Goal: Obtain resource: Download file/media

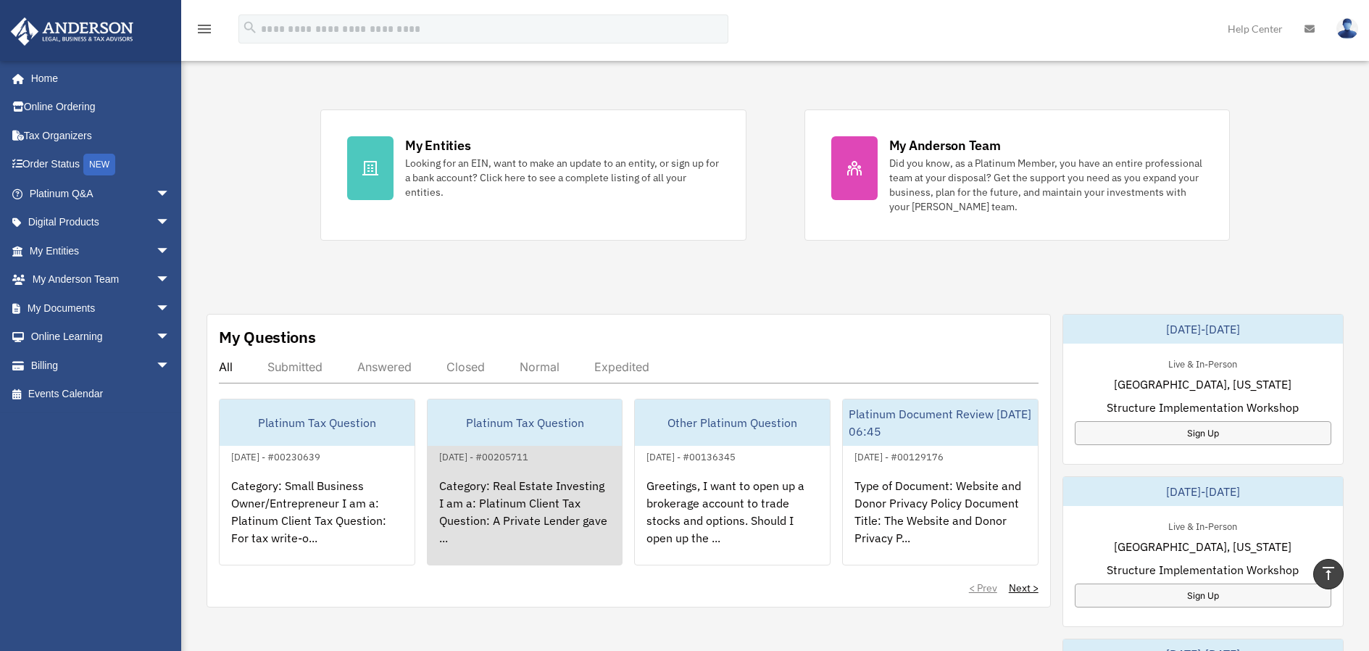
scroll to position [119, 0]
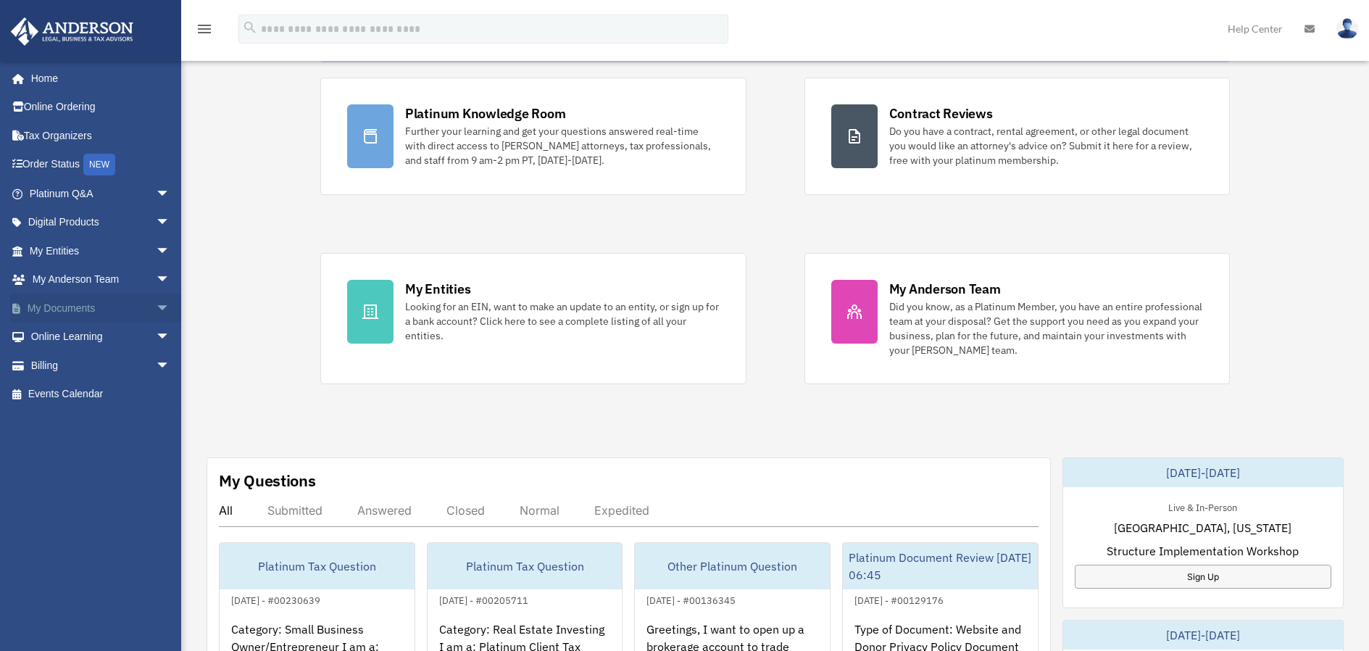
click at [57, 298] on link "My Documents arrow_drop_down" at bounding box center [101, 308] width 182 height 29
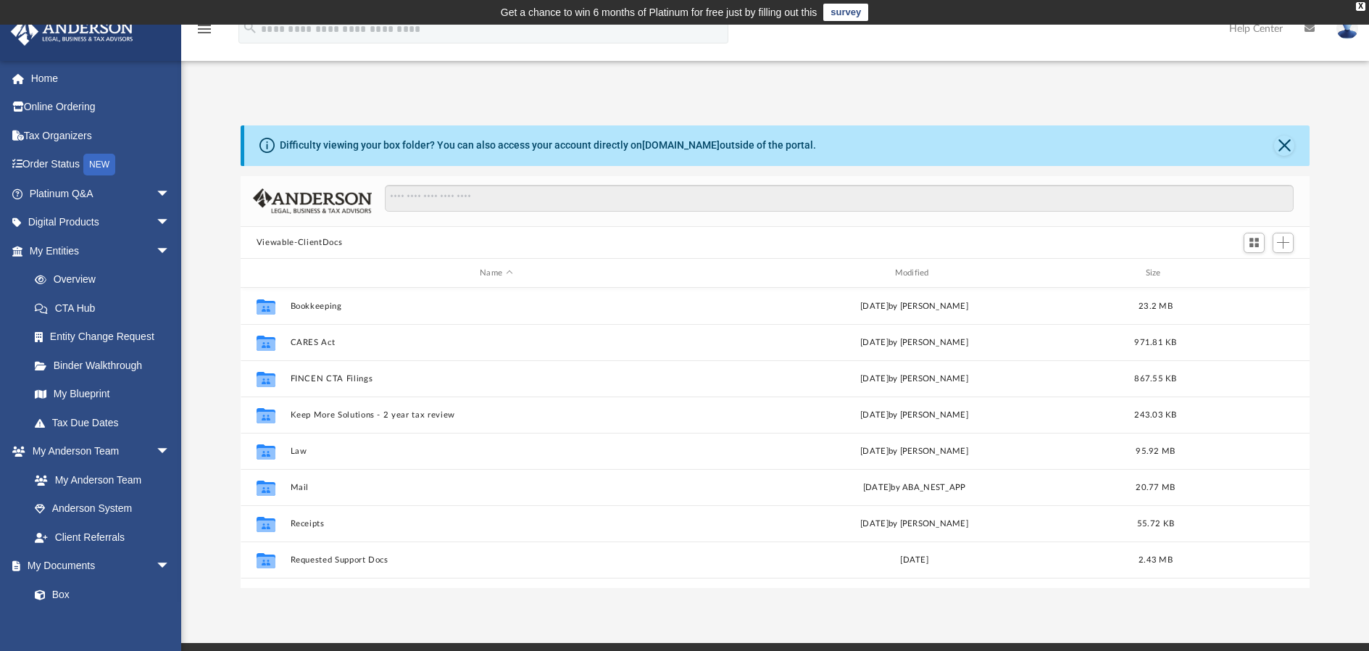
scroll to position [319, 1058]
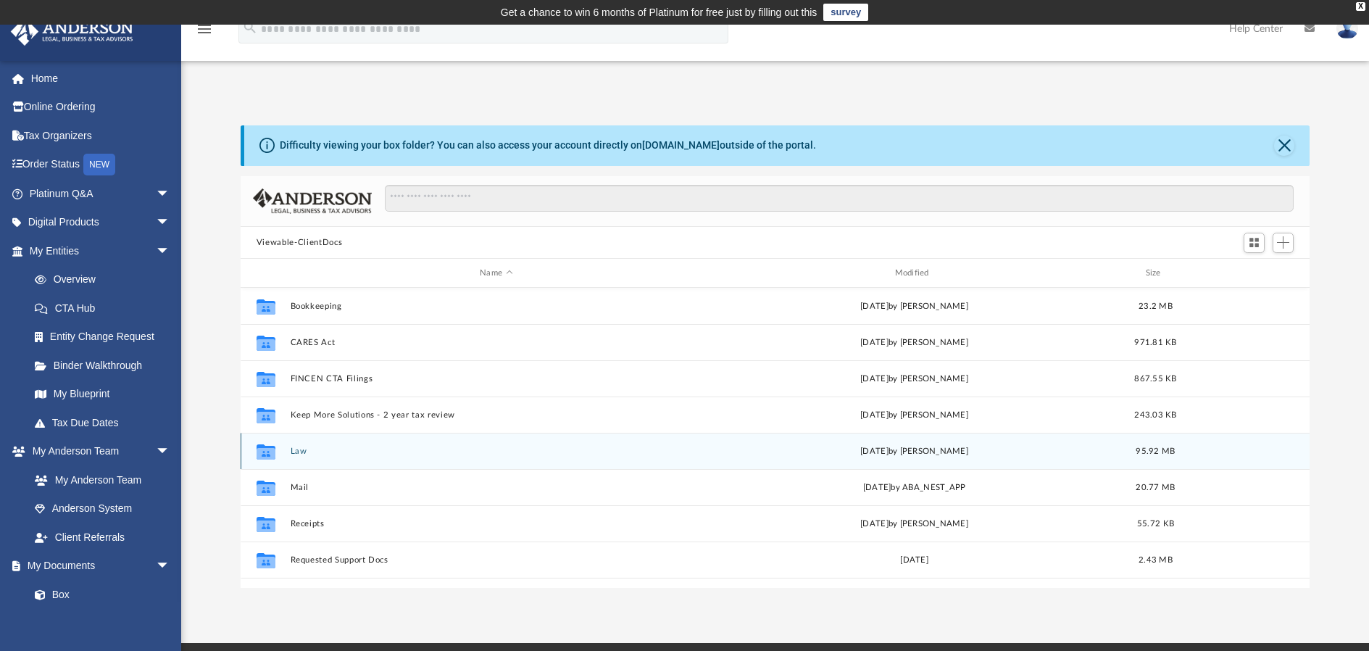
click at [295, 449] on button "Law" at bounding box center [496, 451] width 412 height 9
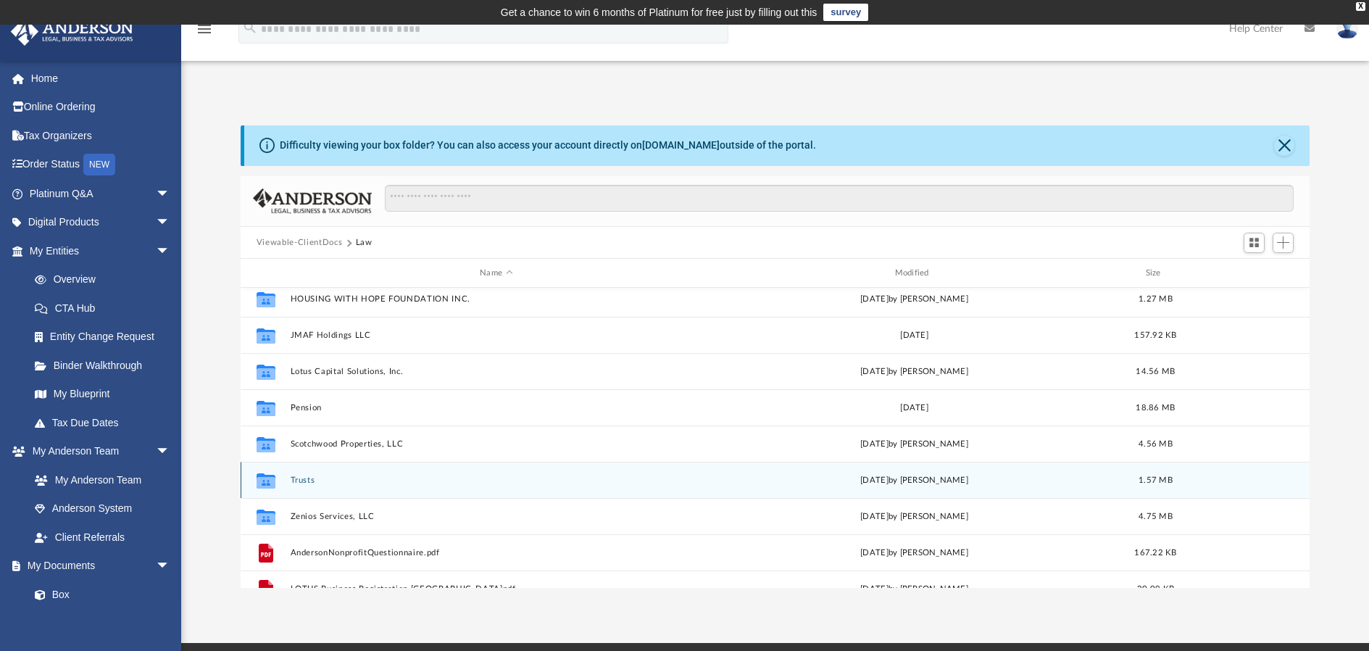
scroll to position [384, 0]
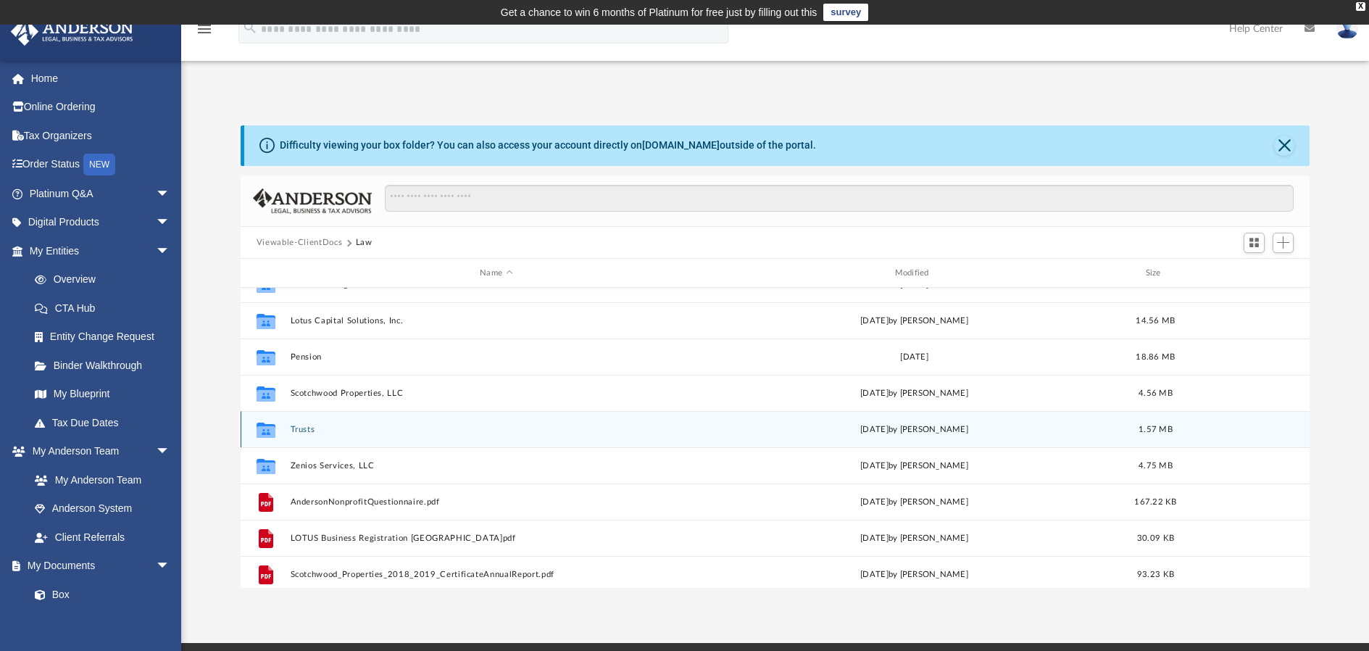
click at [298, 434] on button "Trusts" at bounding box center [496, 429] width 412 height 9
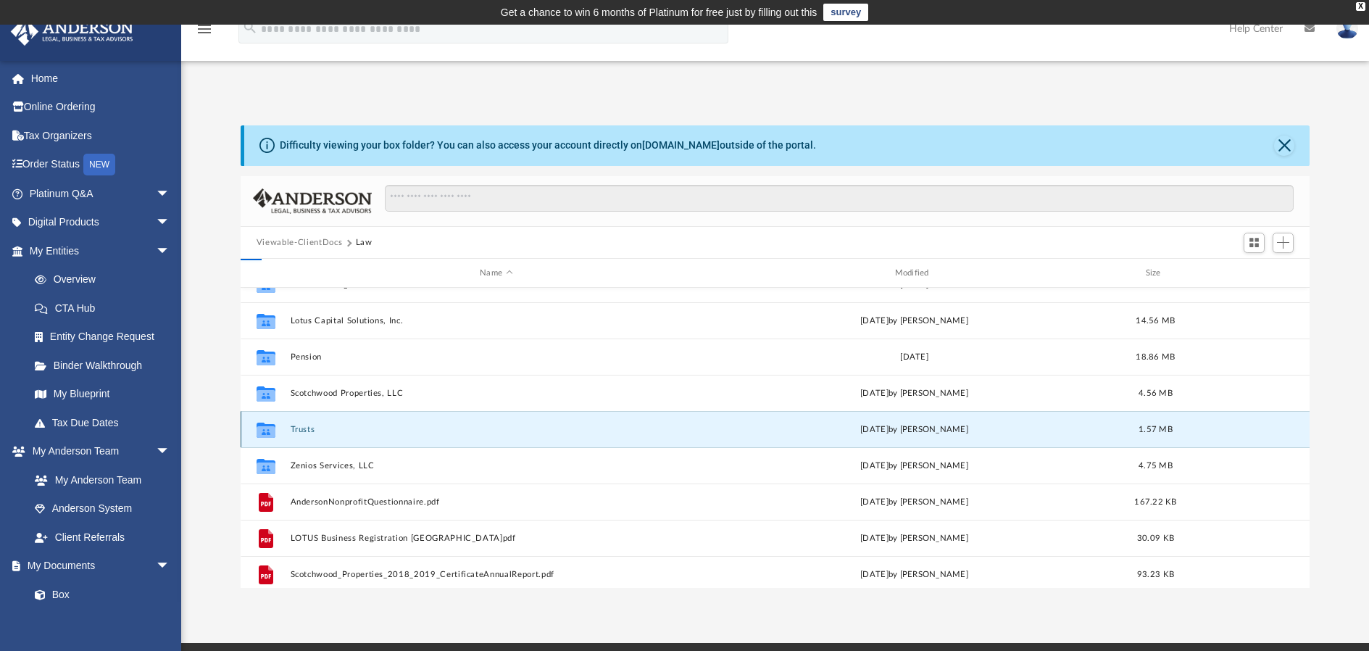
click at [298, 434] on button "Trusts" at bounding box center [496, 429] width 412 height 9
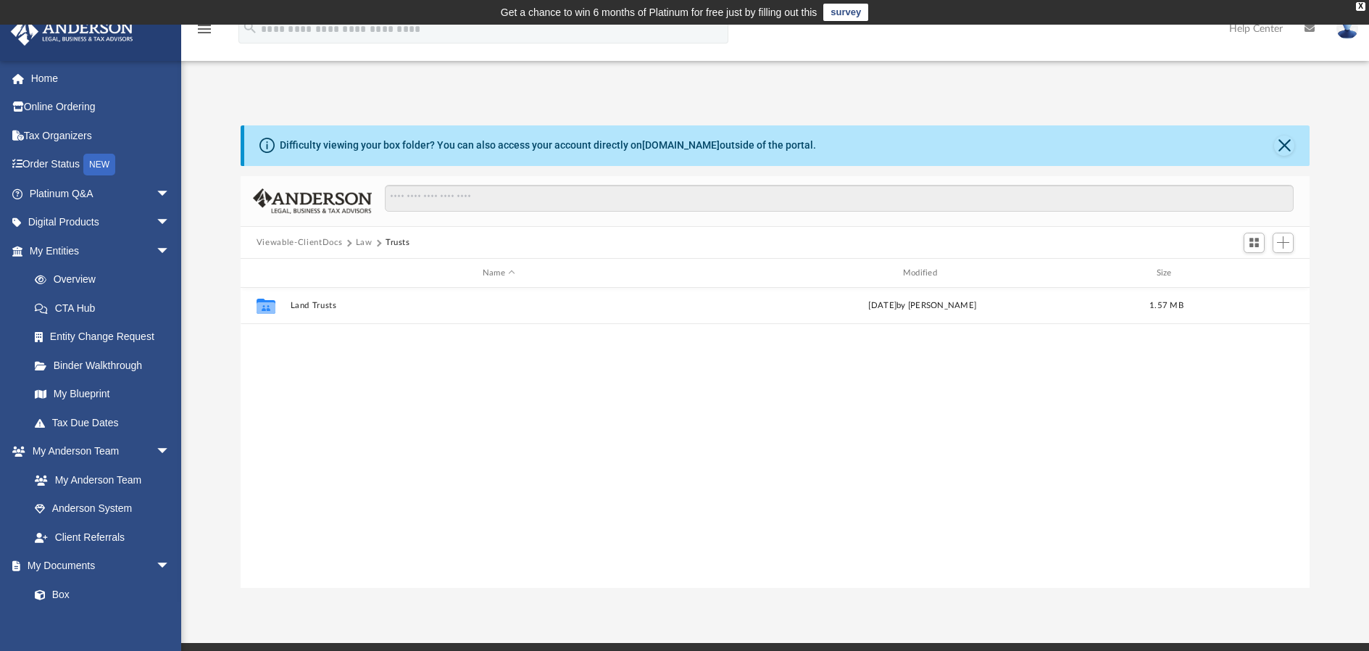
click at [363, 248] on button "Law" at bounding box center [364, 242] width 17 height 13
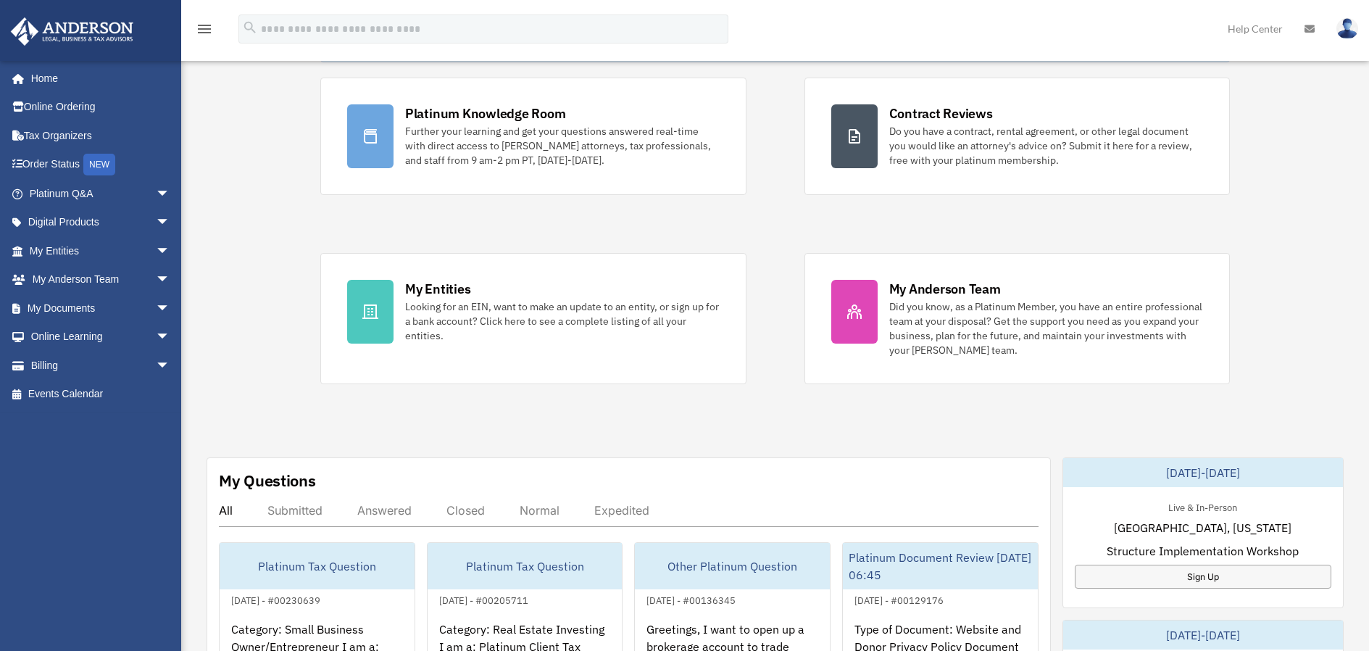
scroll to position [134, 0]
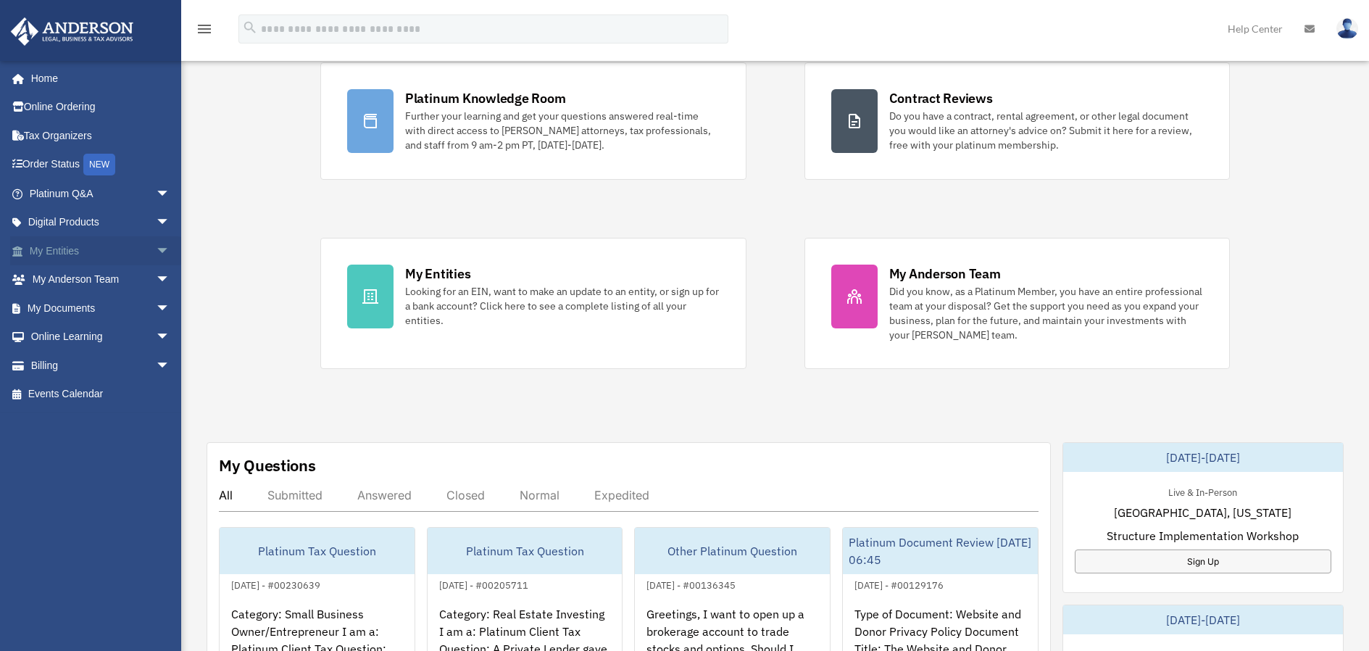
click at [54, 244] on link "My Entities arrow_drop_down" at bounding box center [101, 250] width 182 height 29
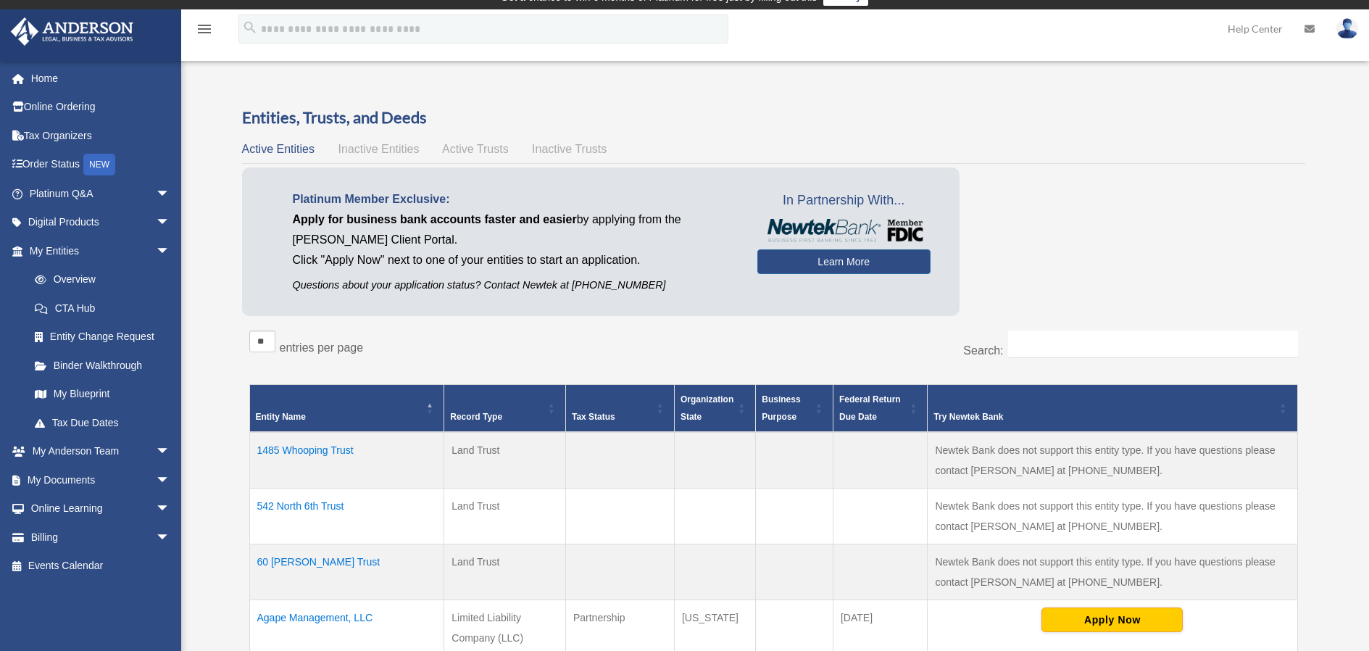
scroll to position [37, 0]
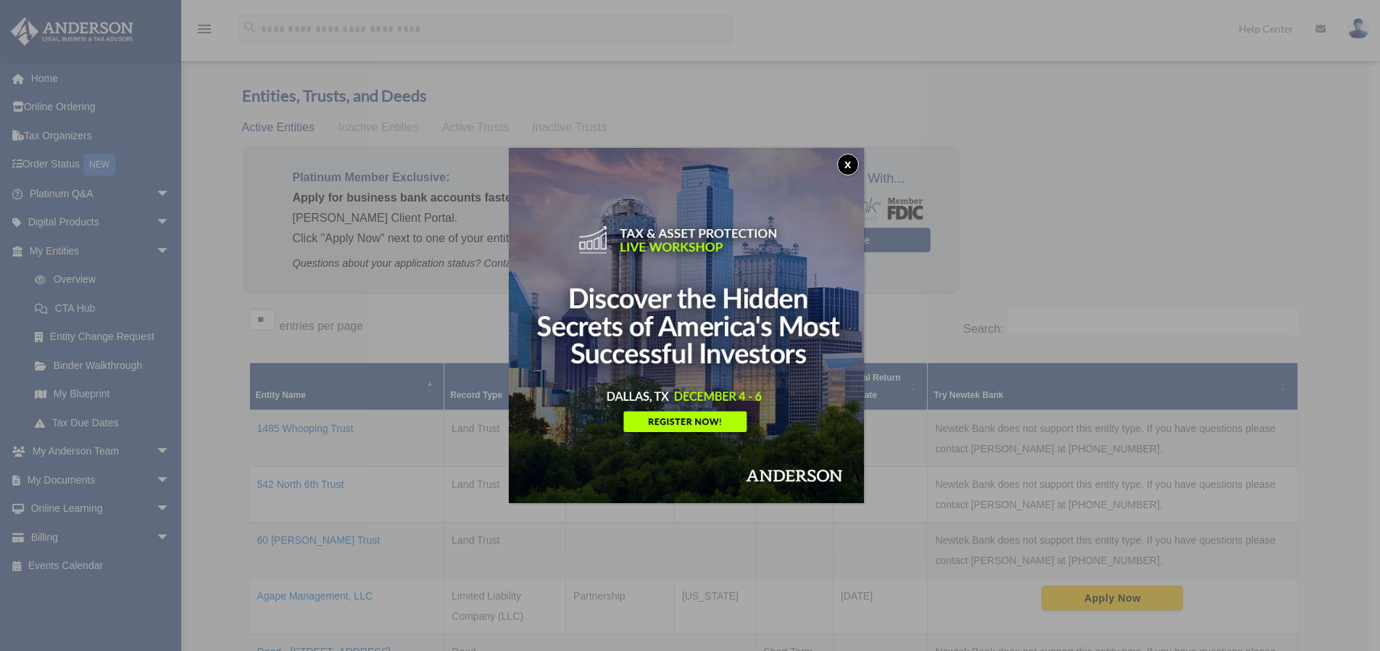
click at [852, 162] on button "x" at bounding box center [848, 165] width 22 height 22
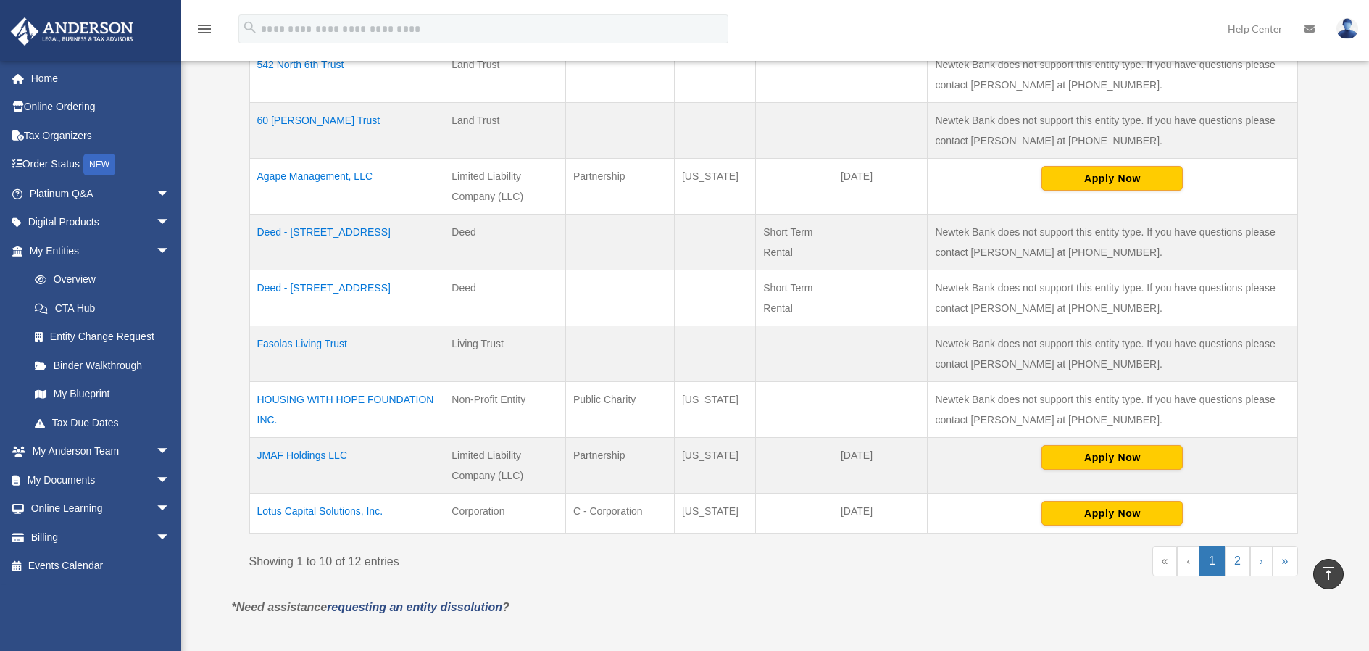
scroll to position [460, 0]
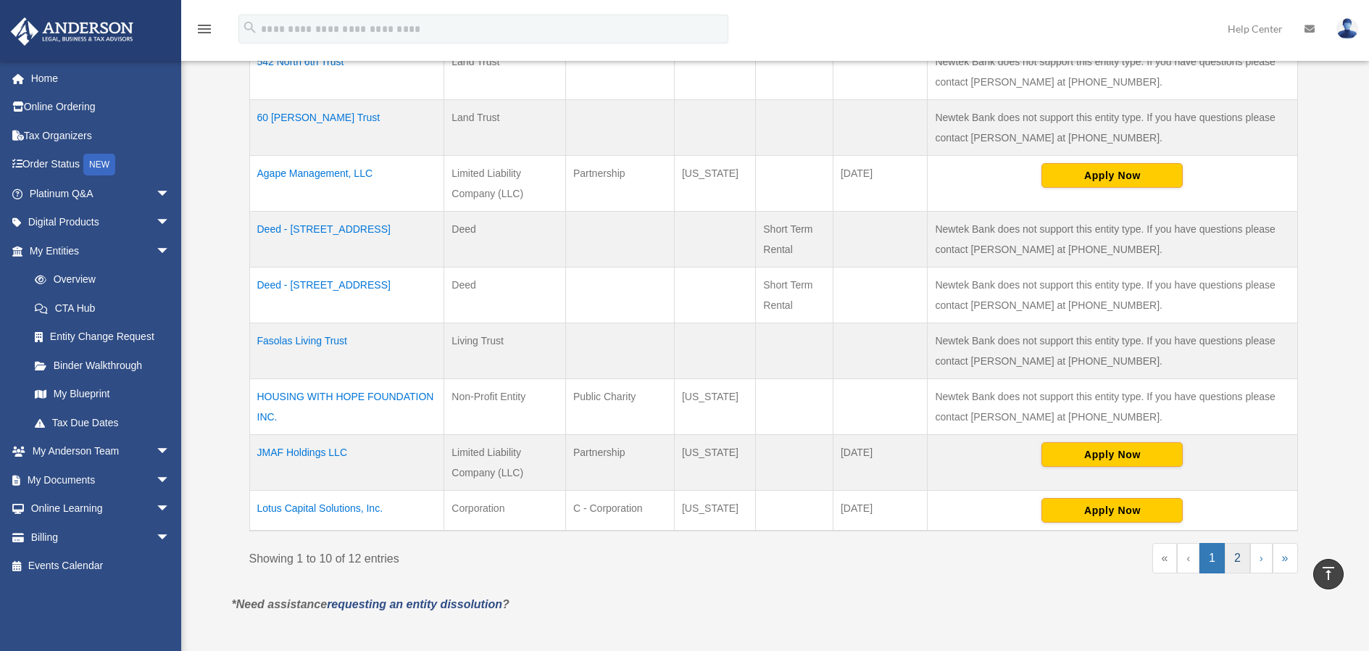
click at [1236, 556] on link "2" at bounding box center [1237, 558] width 25 height 30
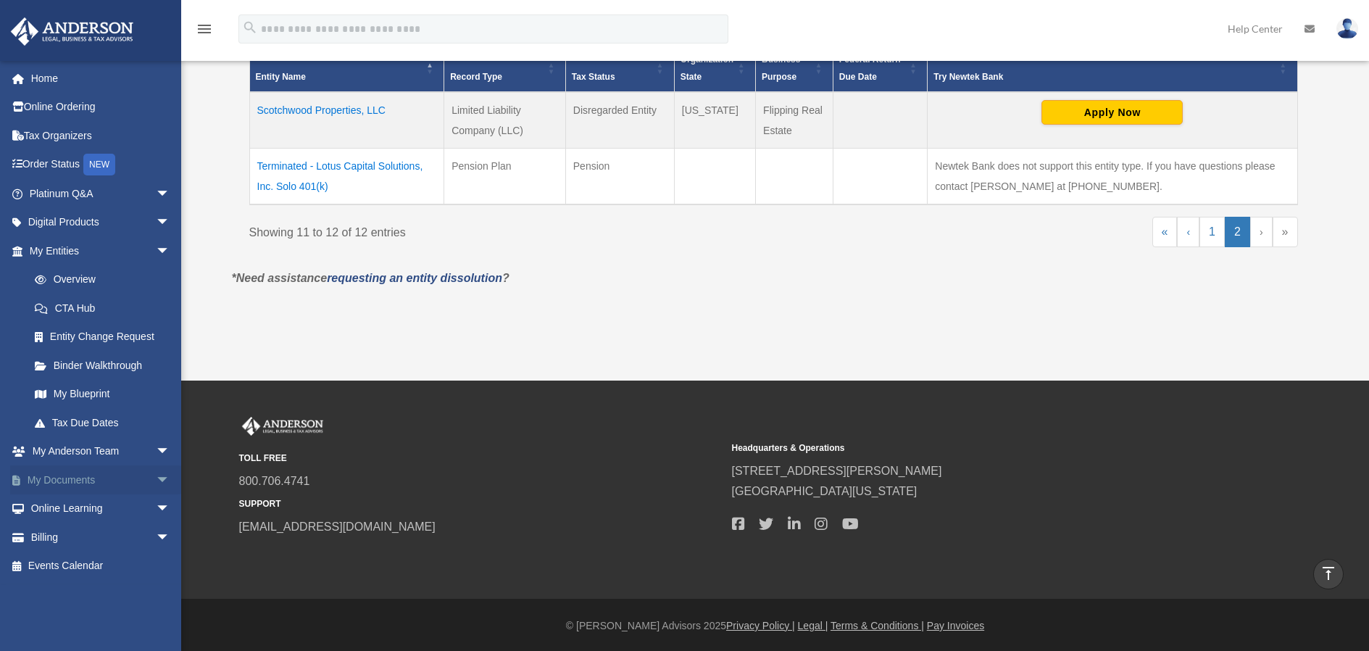
click at [89, 473] on link "My Documents arrow_drop_down" at bounding box center [101, 479] width 182 height 29
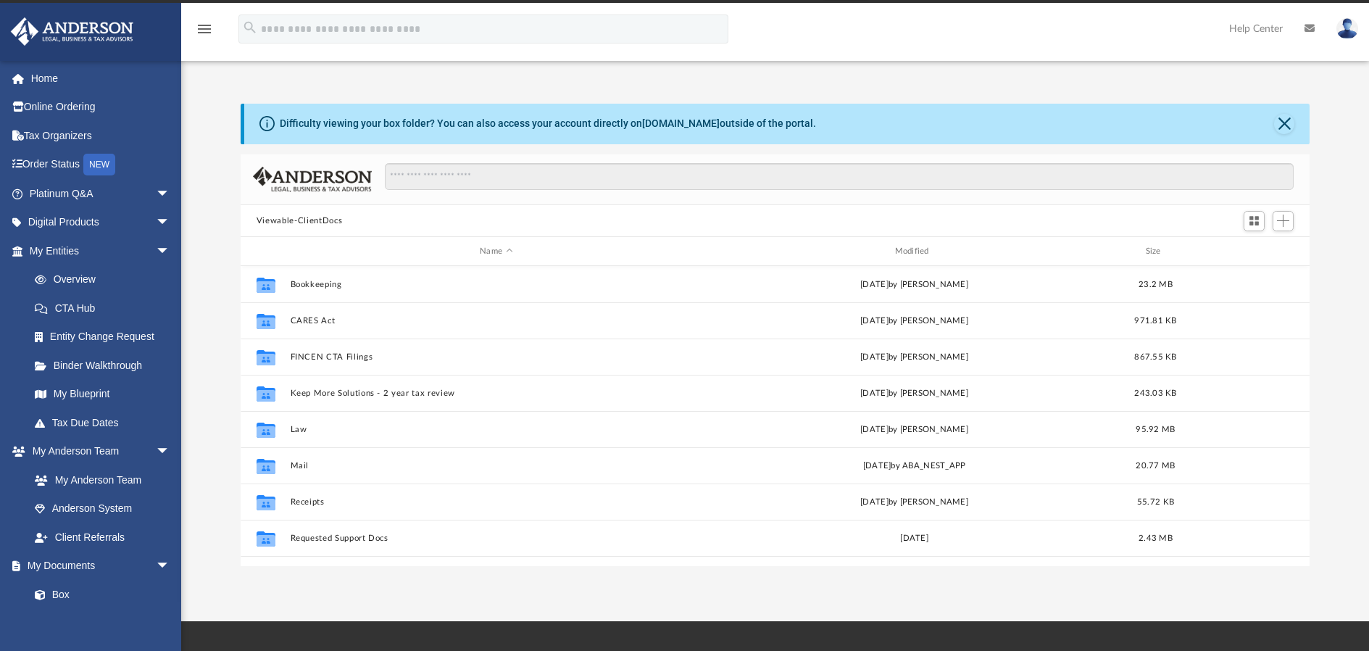
scroll to position [41, 0]
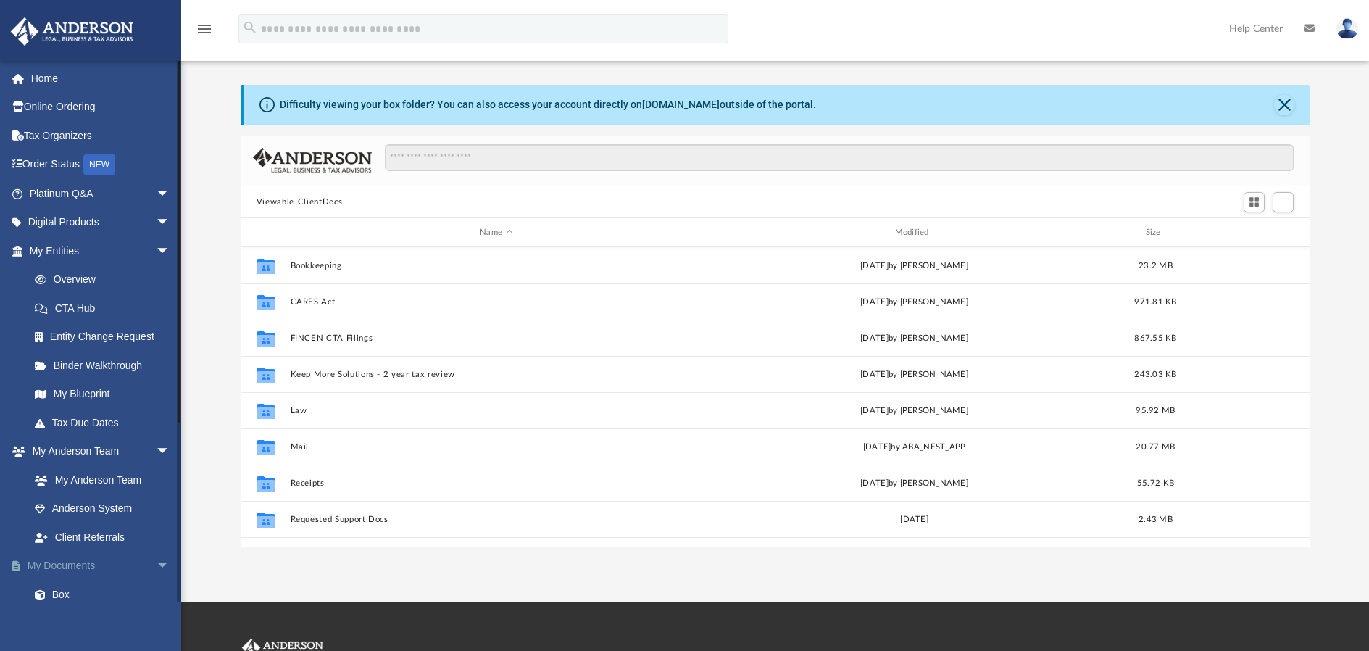
click at [80, 562] on link "My Documents arrow_drop_down" at bounding box center [101, 566] width 182 height 29
click at [54, 589] on link "Box" at bounding box center [106, 594] width 172 height 29
click at [70, 584] on link "Box" at bounding box center [106, 594] width 172 height 29
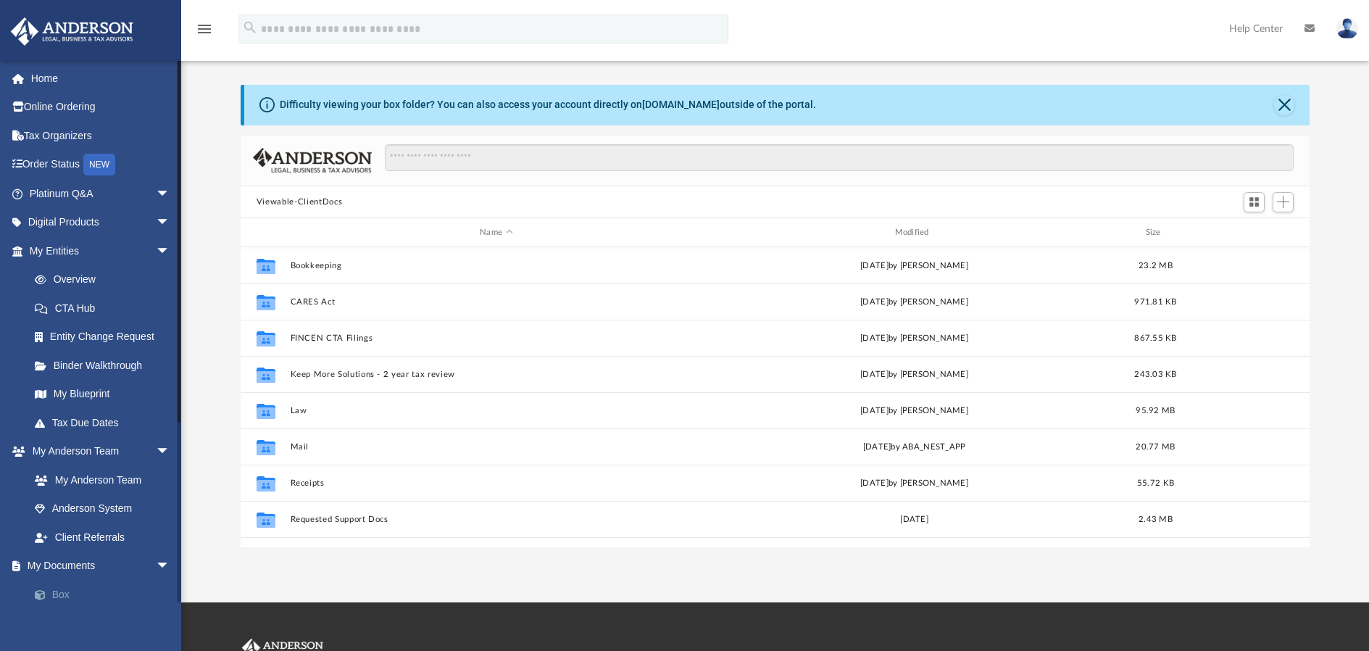
click at [70, 584] on link "Box" at bounding box center [106, 594] width 172 height 29
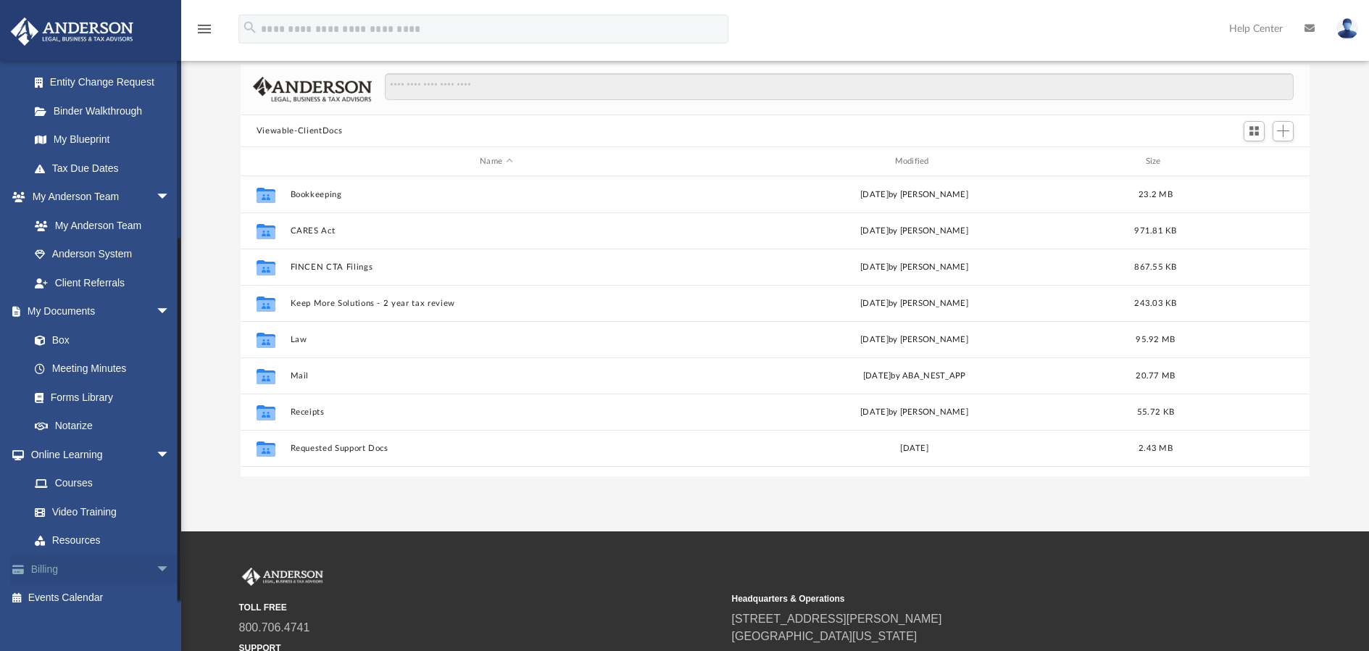
scroll to position [247, 0]
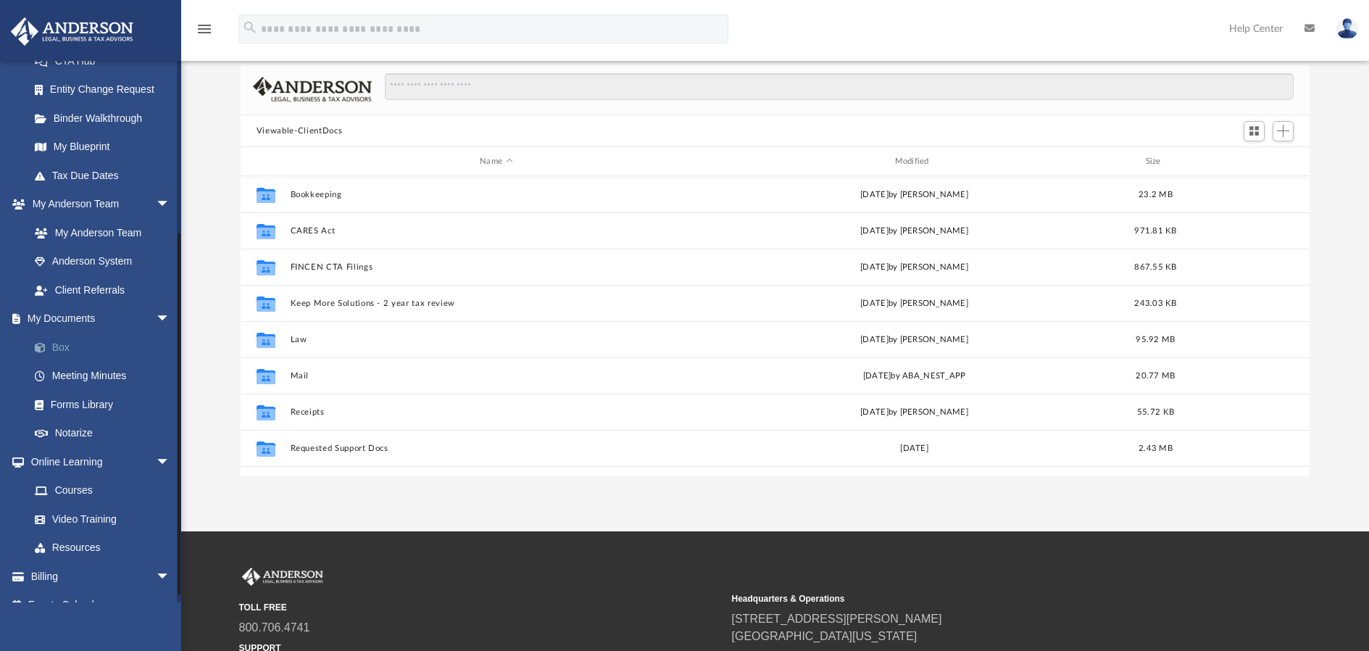
click at [62, 338] on link "Box" at bounding box center [106, 347] width 172 height 29
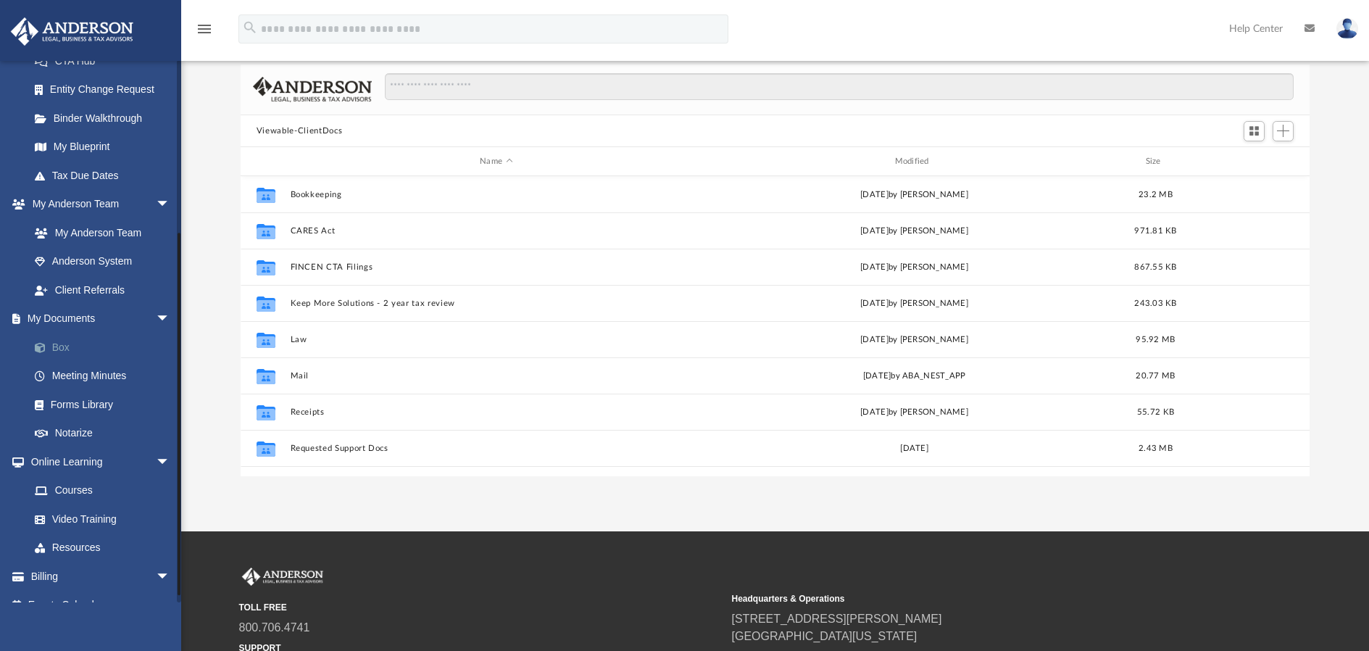
click at [62, 338] on link "Box" at bounding box center [106, 347] width 172 height 29
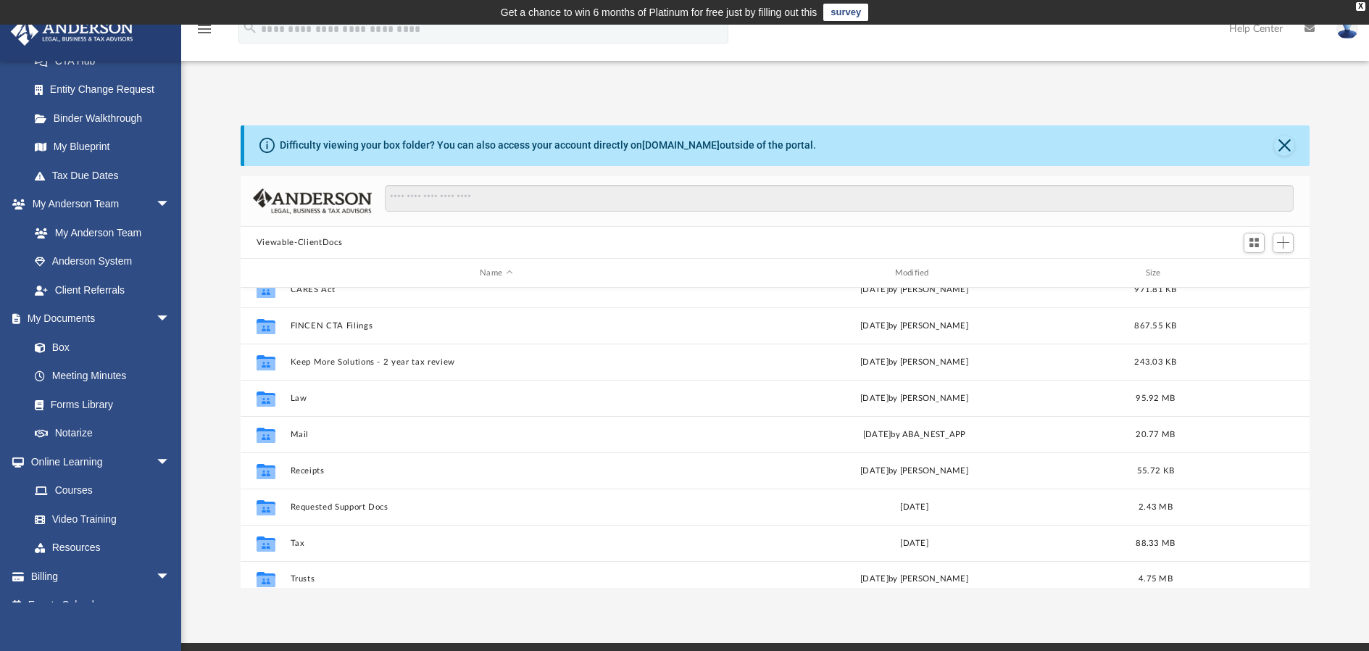
scroll to position [62, 0]
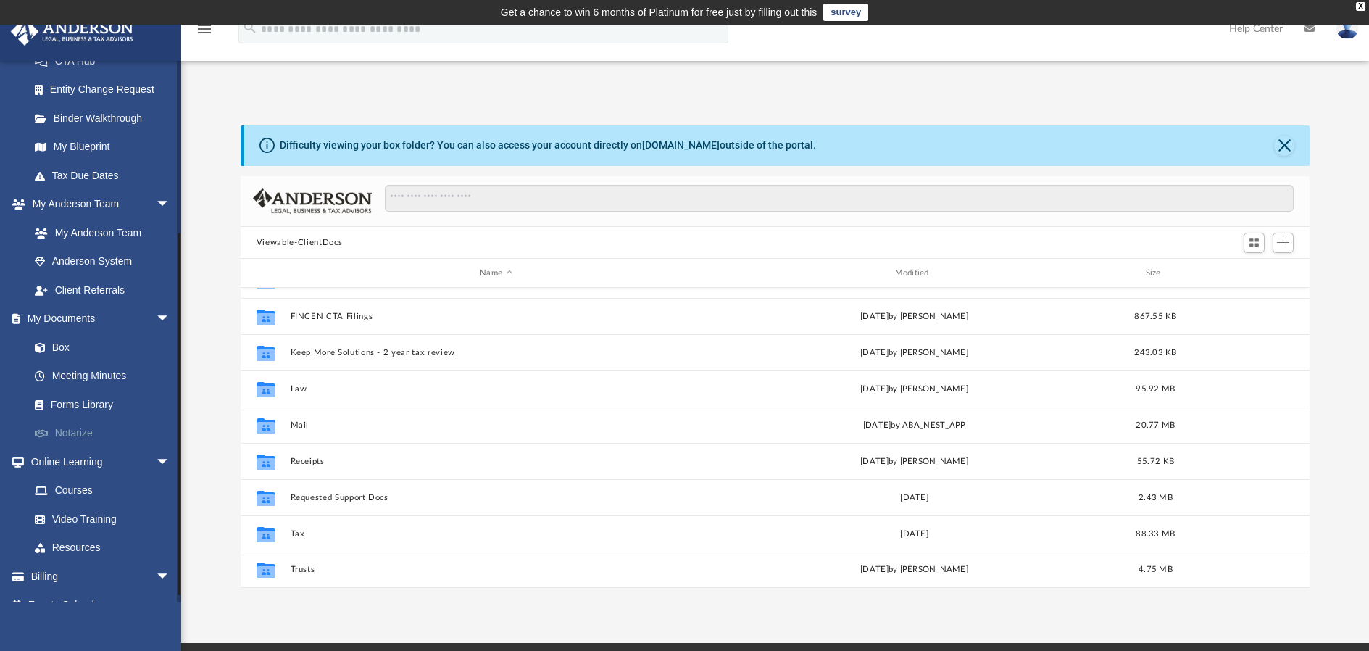
click at [82, 428] on link "Notarize" at bounding box center [106, 433] width 172 height 29
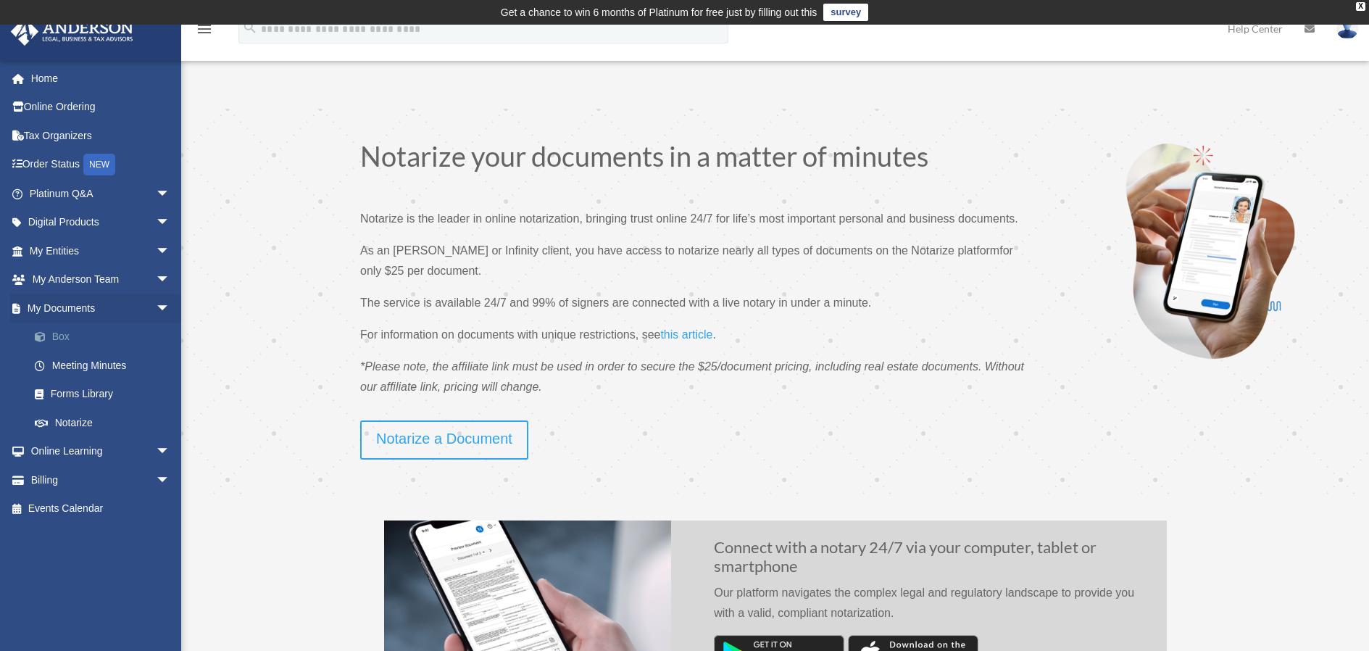
click at [62, 337] on link "Box" at bounding box center [106, 337] width 172 height 29
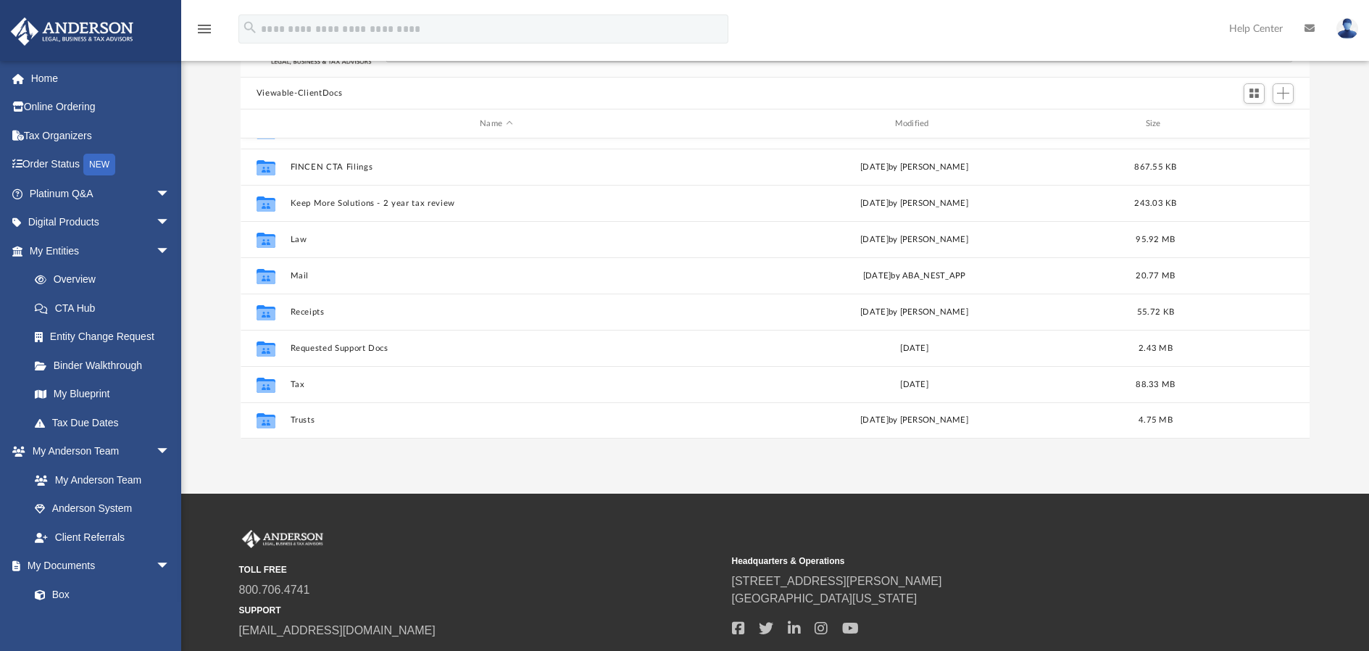
scroll to position [59, 0]
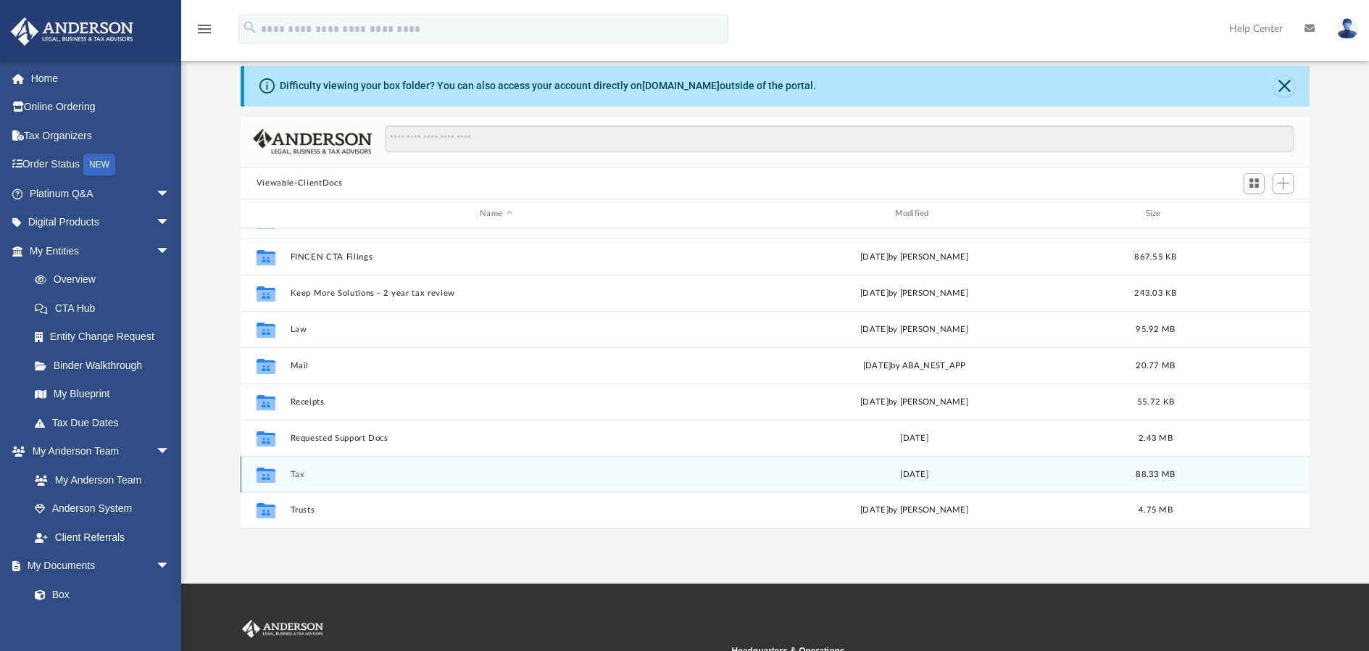
click at [291, 473] on button "Tax" at bounding box center [496, 474] width 412 height 9
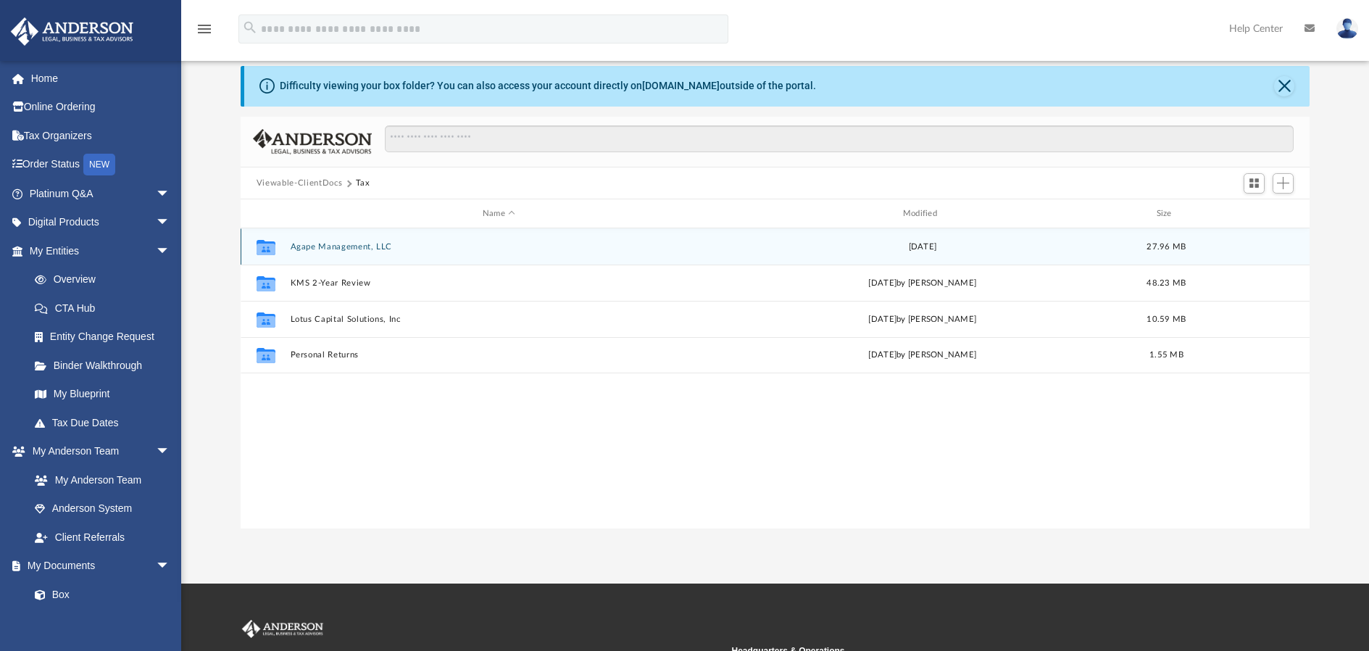
scroll to position [0, 0]
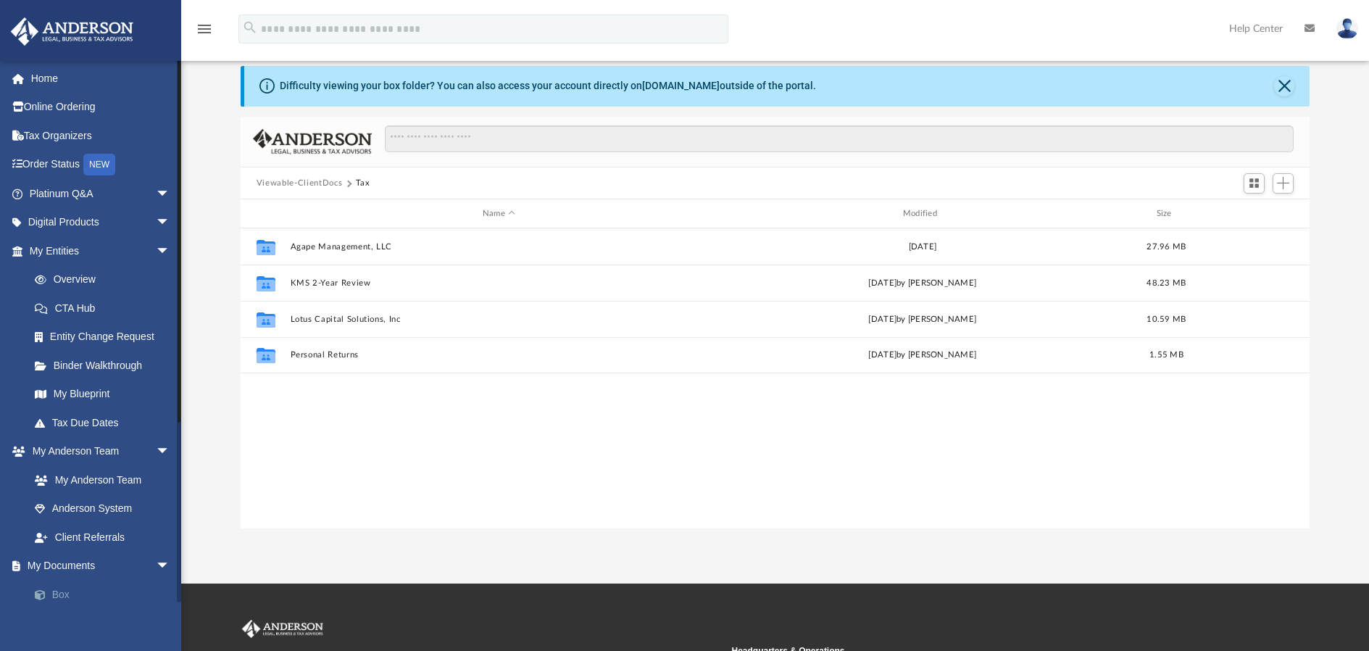
click at [70, 583] on link "Box" at bounding box center [106, 594] width 172 height 29
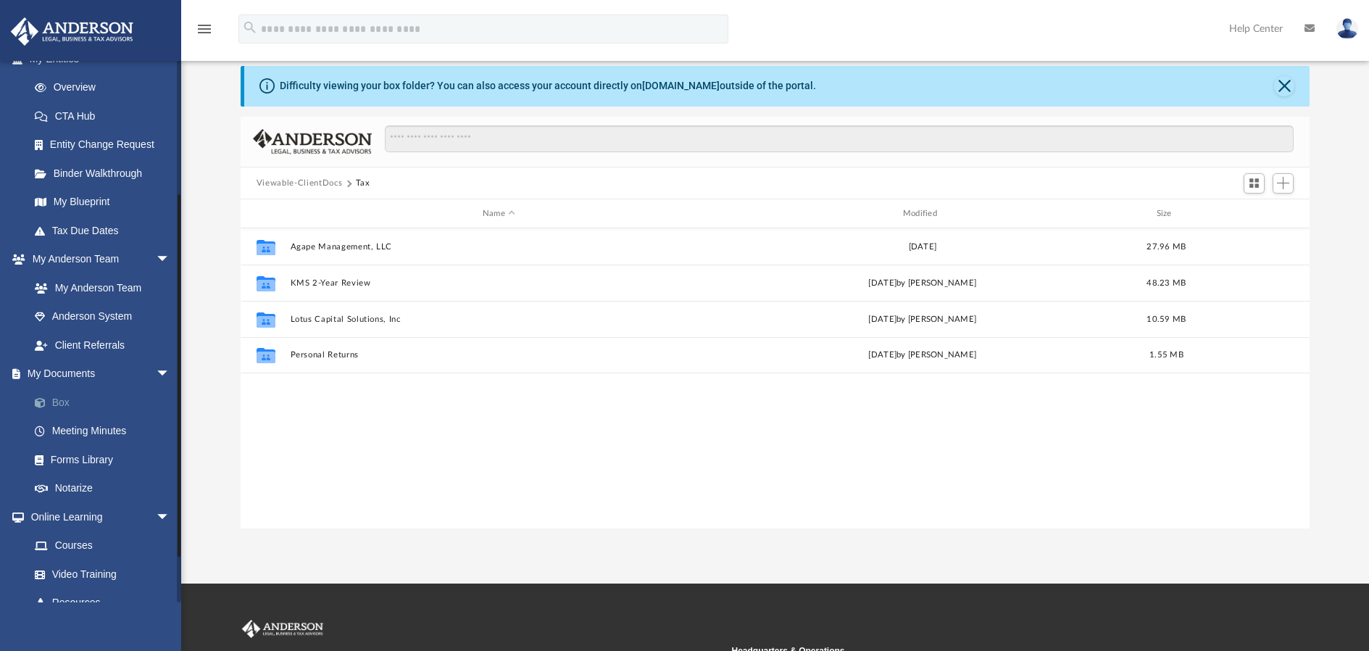
click at [59, 393] on link "Box" at bounding box center [106, 402] width 172 height 29
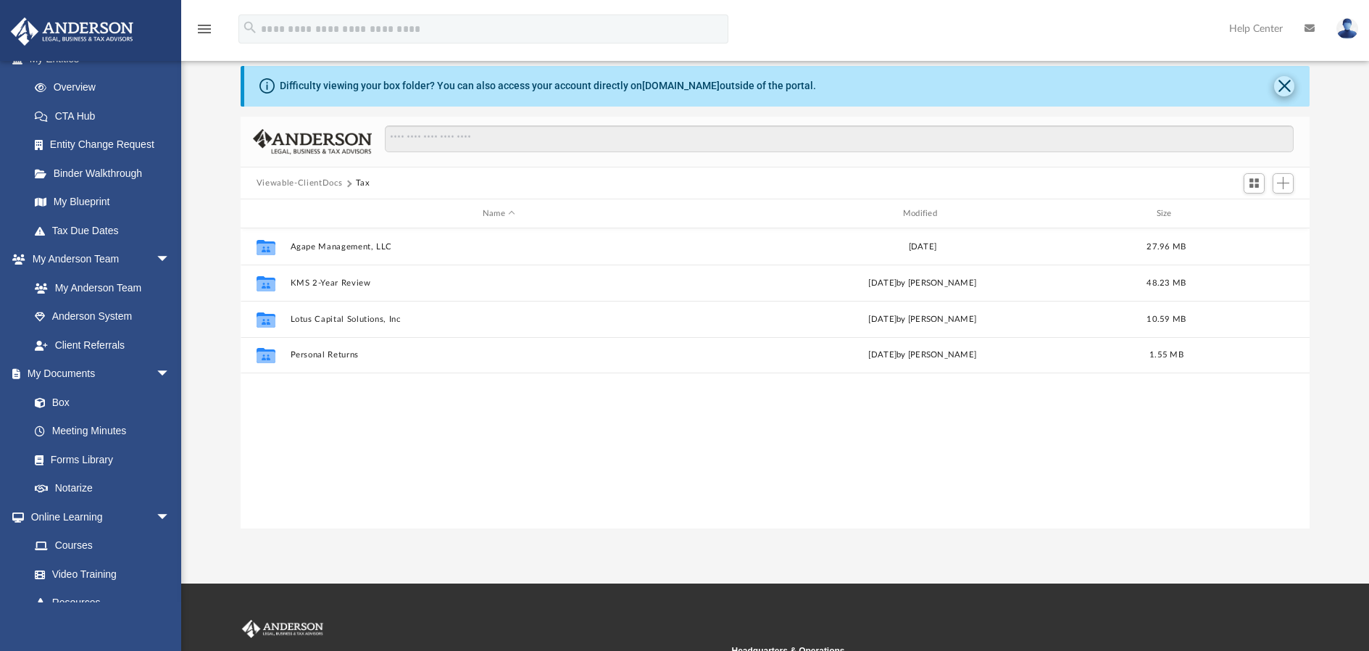
click at [1284, 82] on button "Close" at bounding box center [1284, 86] width 20 height 20
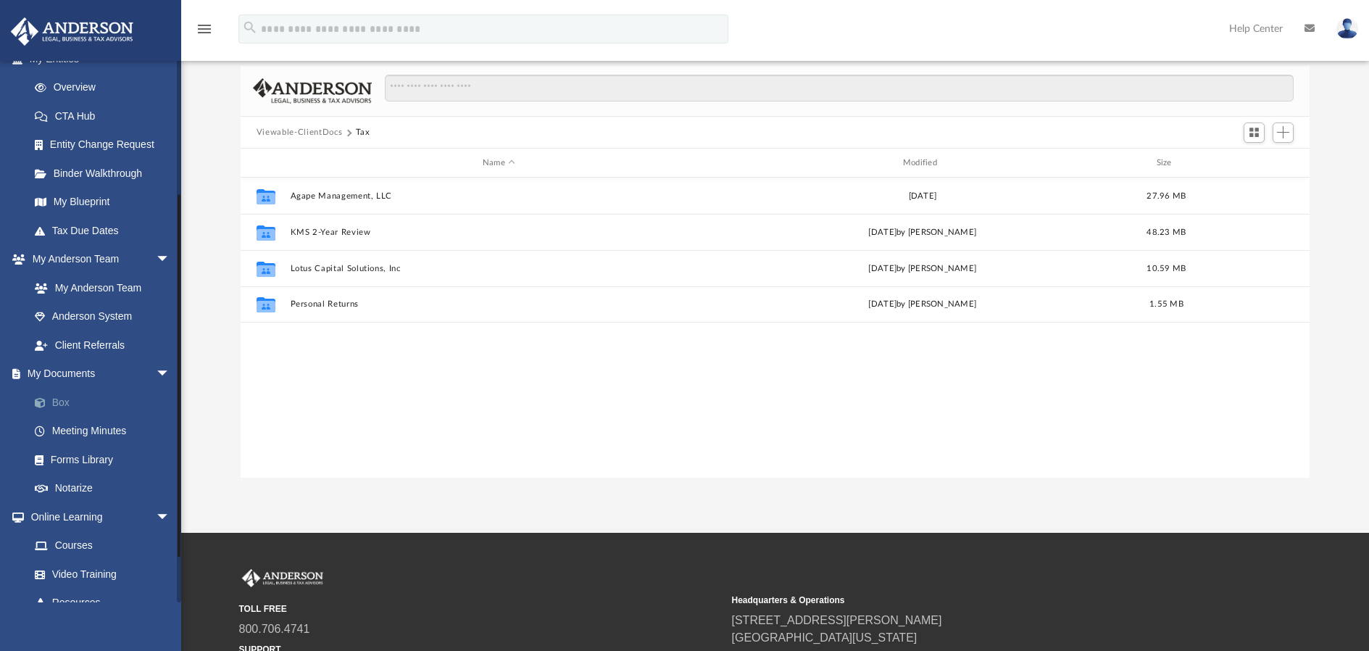
click at [73, 397] on link "Box" at bounding box center [106, 402] width 172 height 29
click at [59, 396] on link "Box" at bounding box center [106, 402] width 172 height 29
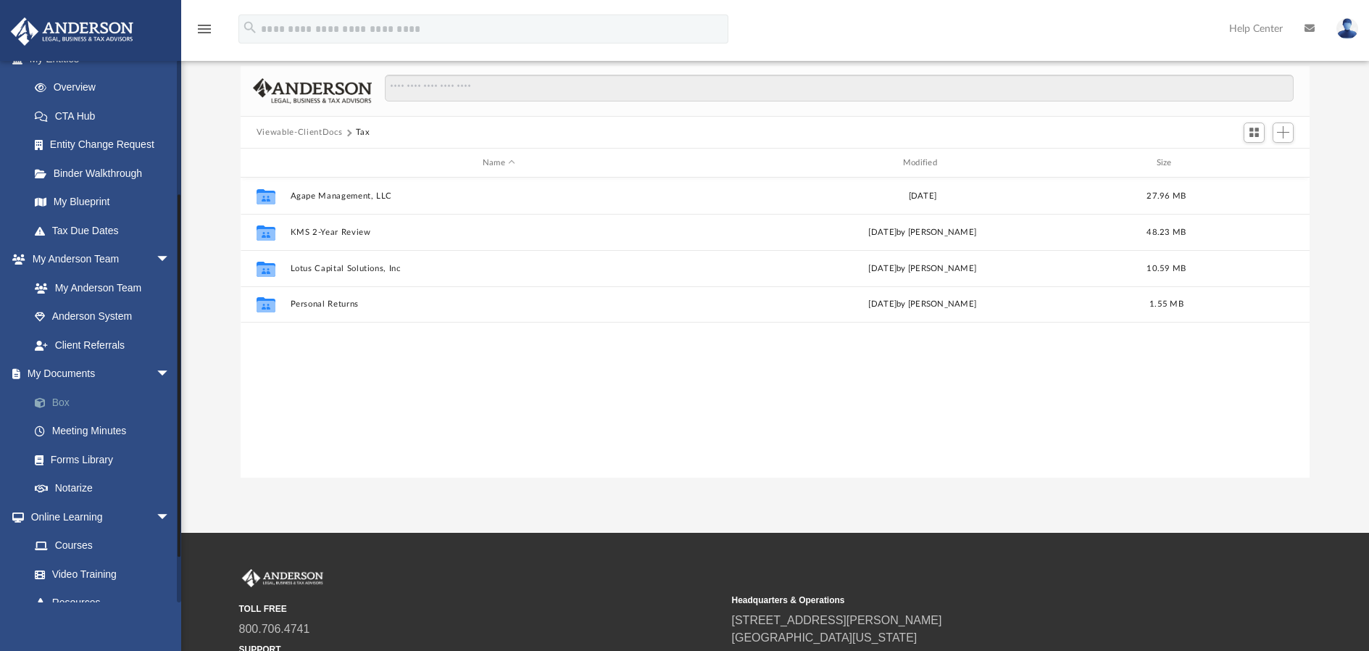
click at [59, 396] on link "Box" at bounding box center [106, 402] width 172 height 29
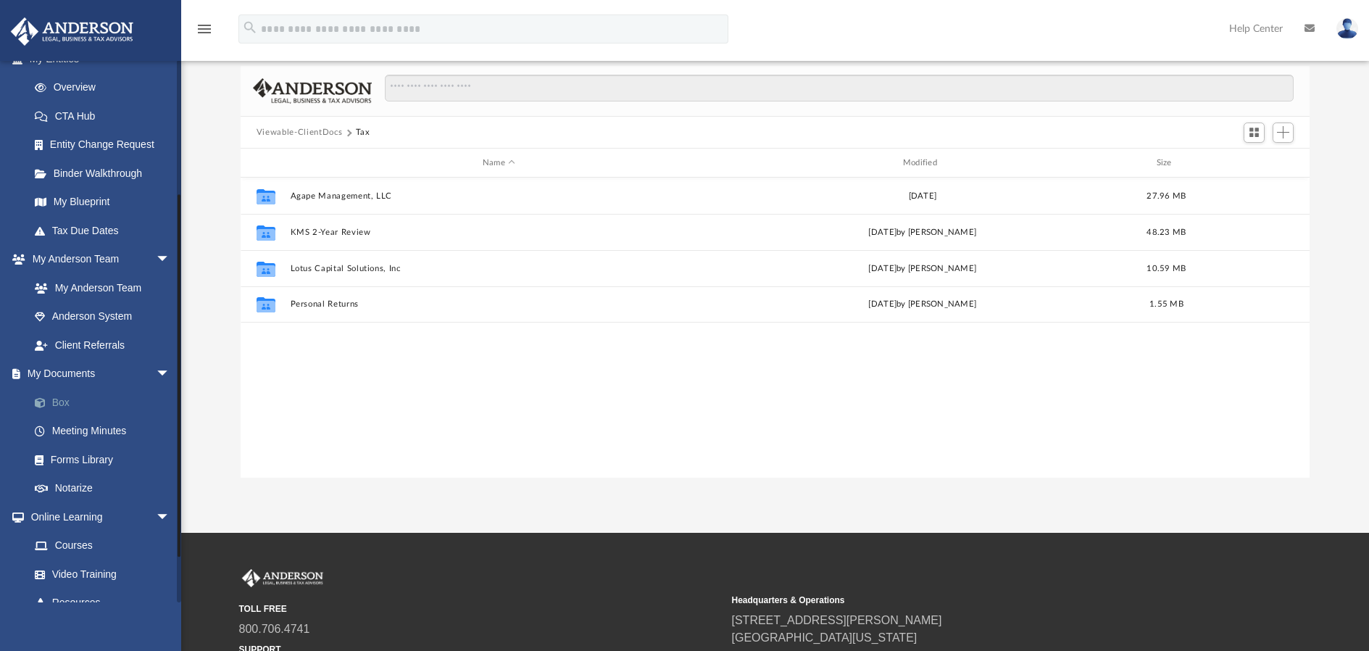
click at [59, 396] on link "Box" at bounding box center [106, 402] width 172 height 29
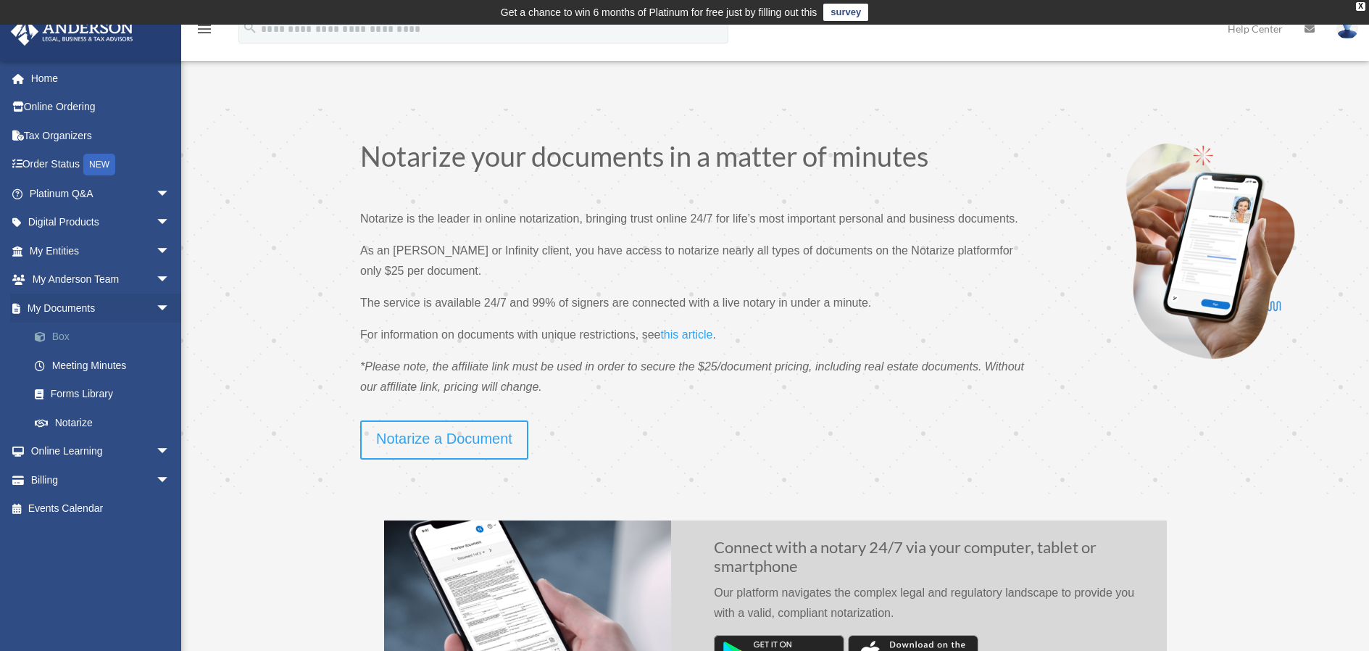
click at [49, 332] on span at bounding box center [47, 337] width 9 height 10
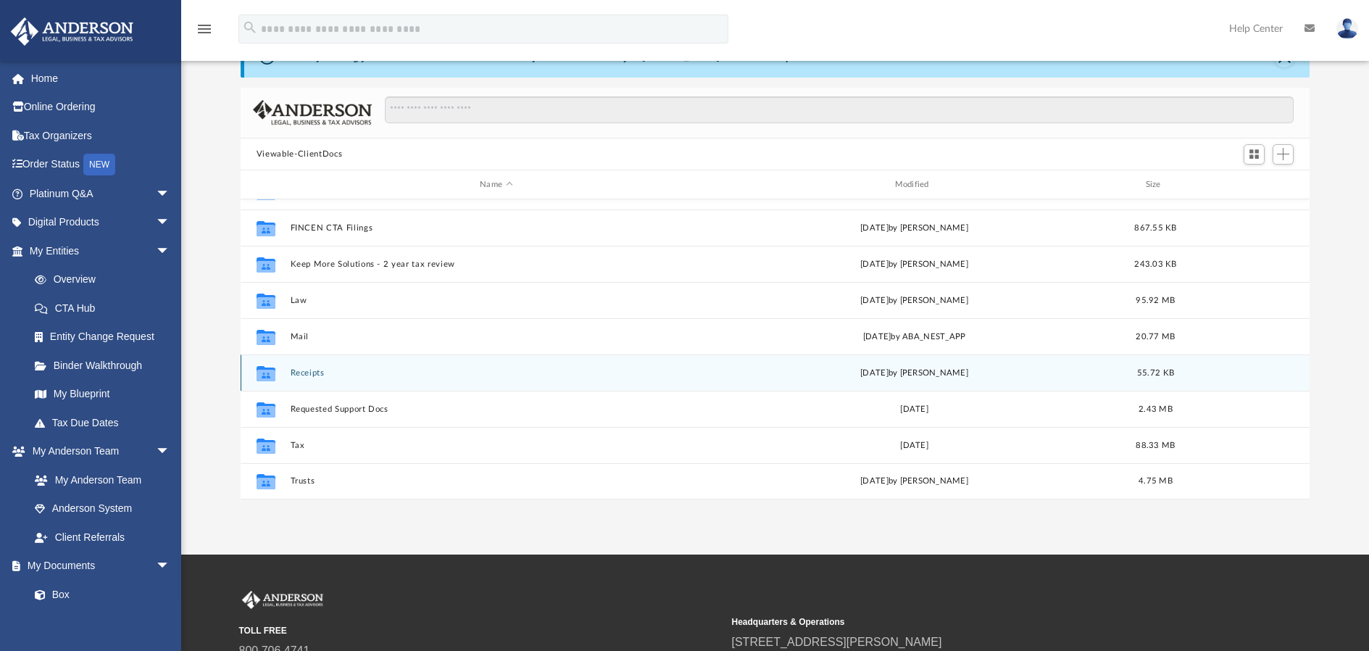
scroll to position [52, 0]
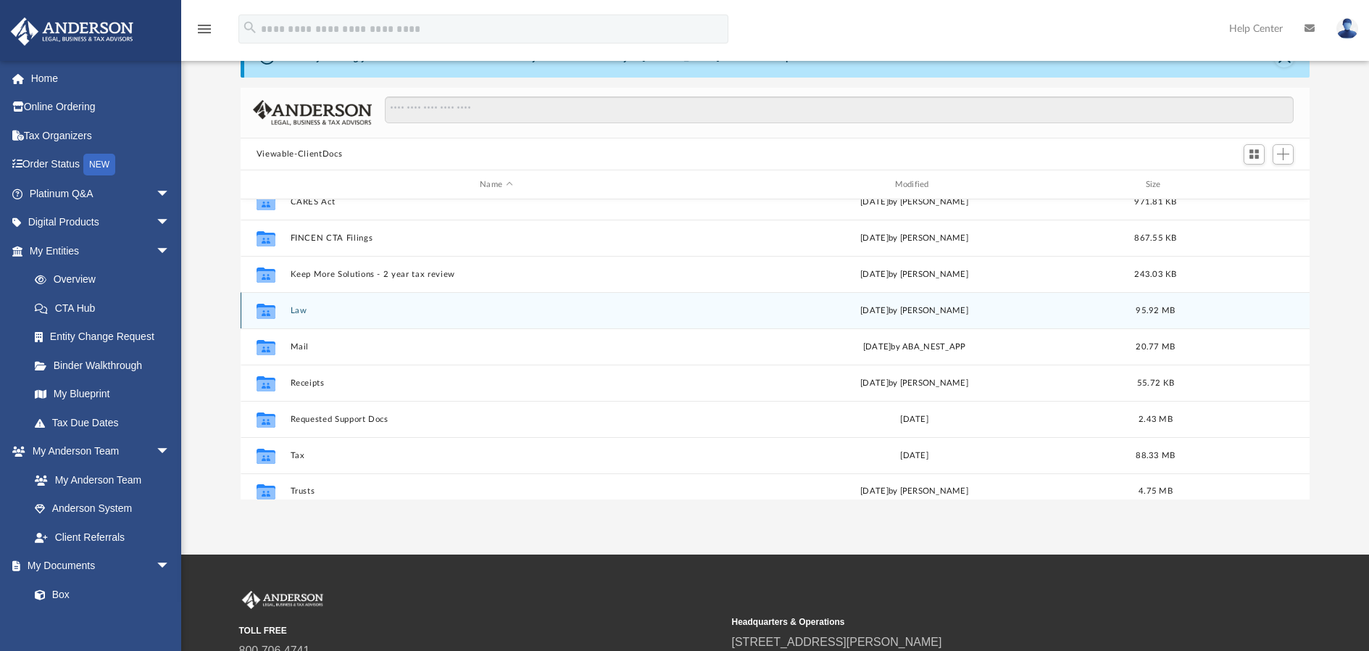
click at [296, 312] on button "Law" at bounding box center [496, 310] width 412 height 9
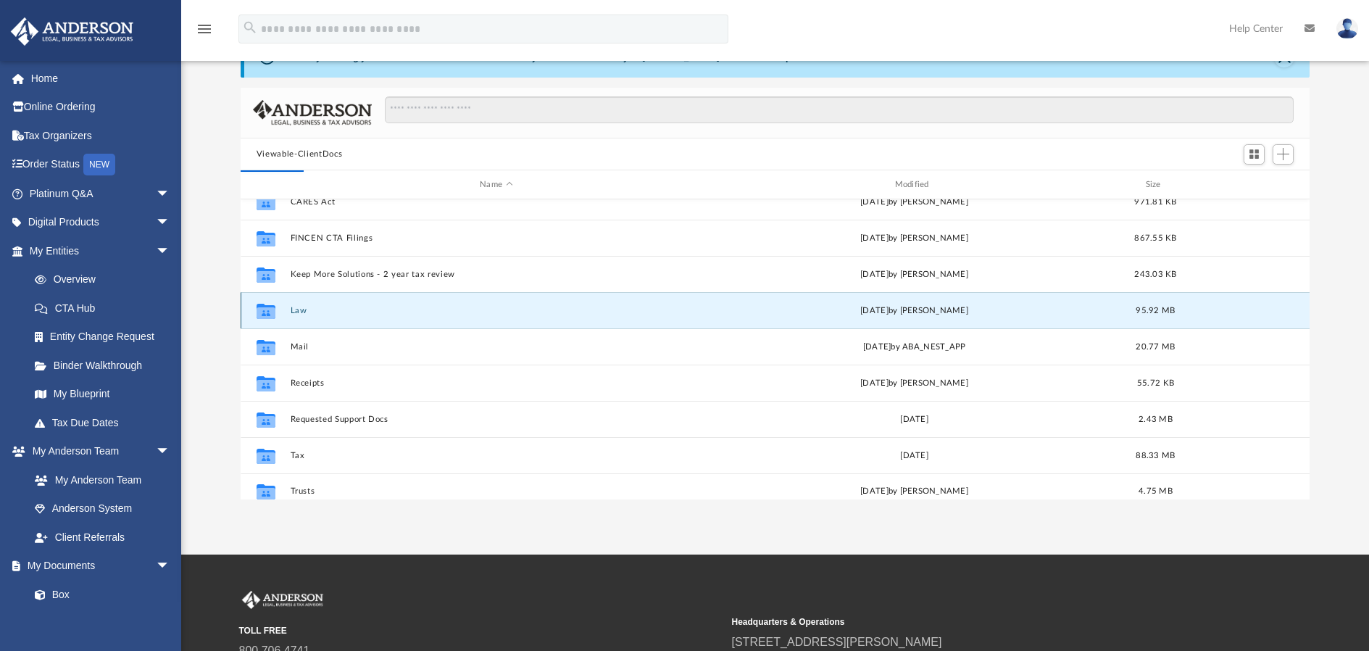
scroll to position [0, 0]
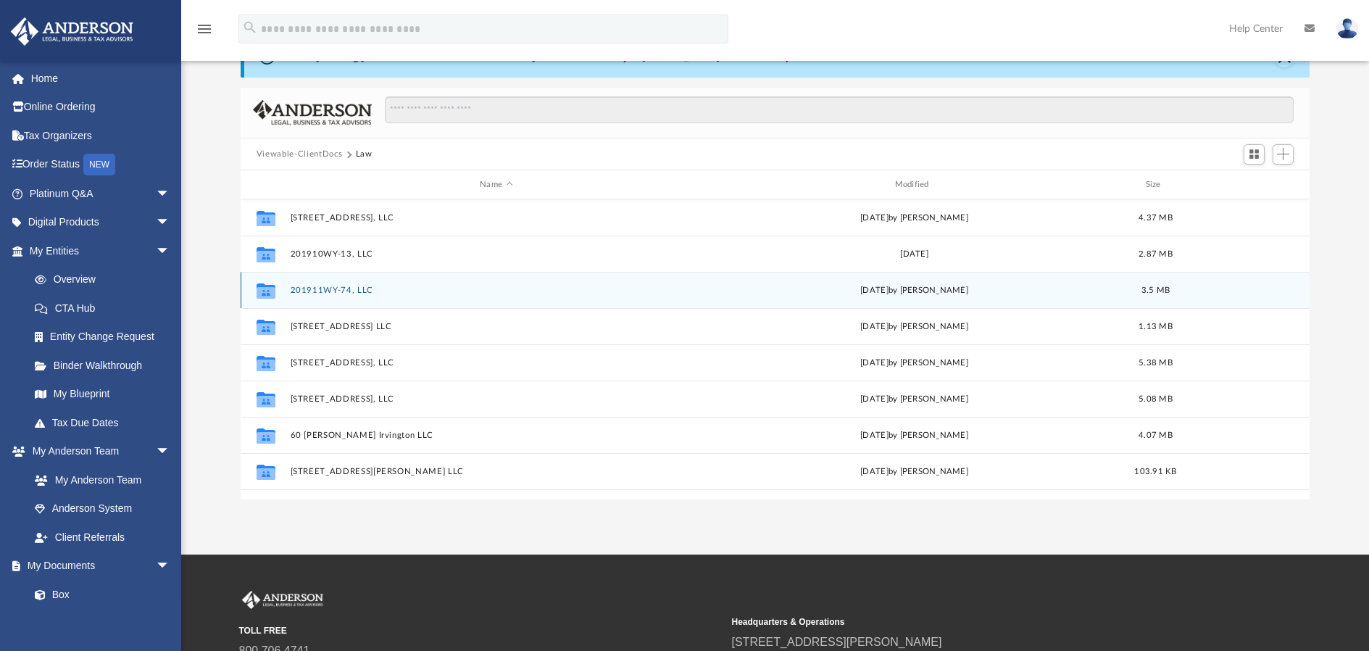
click at [348, 291] on button "201911WY-74, LLC" at bounding box center [496, 290] width 412 height 9
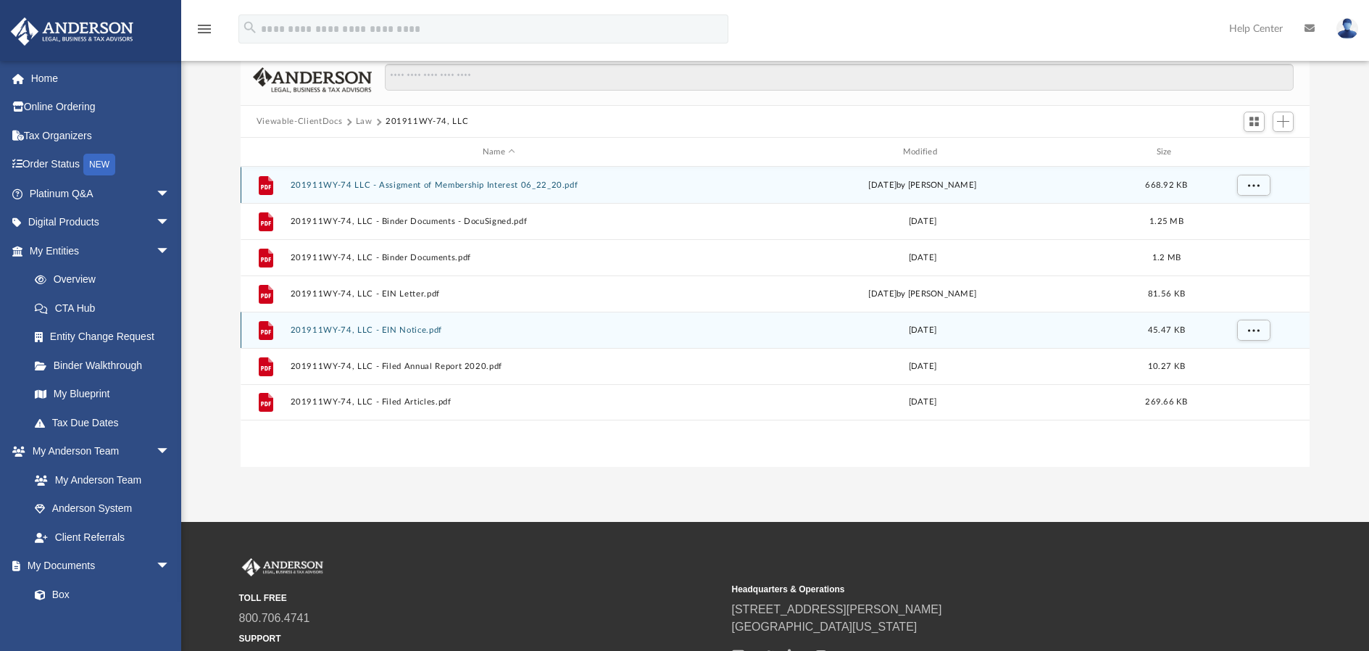
scroll to position [105, 0]
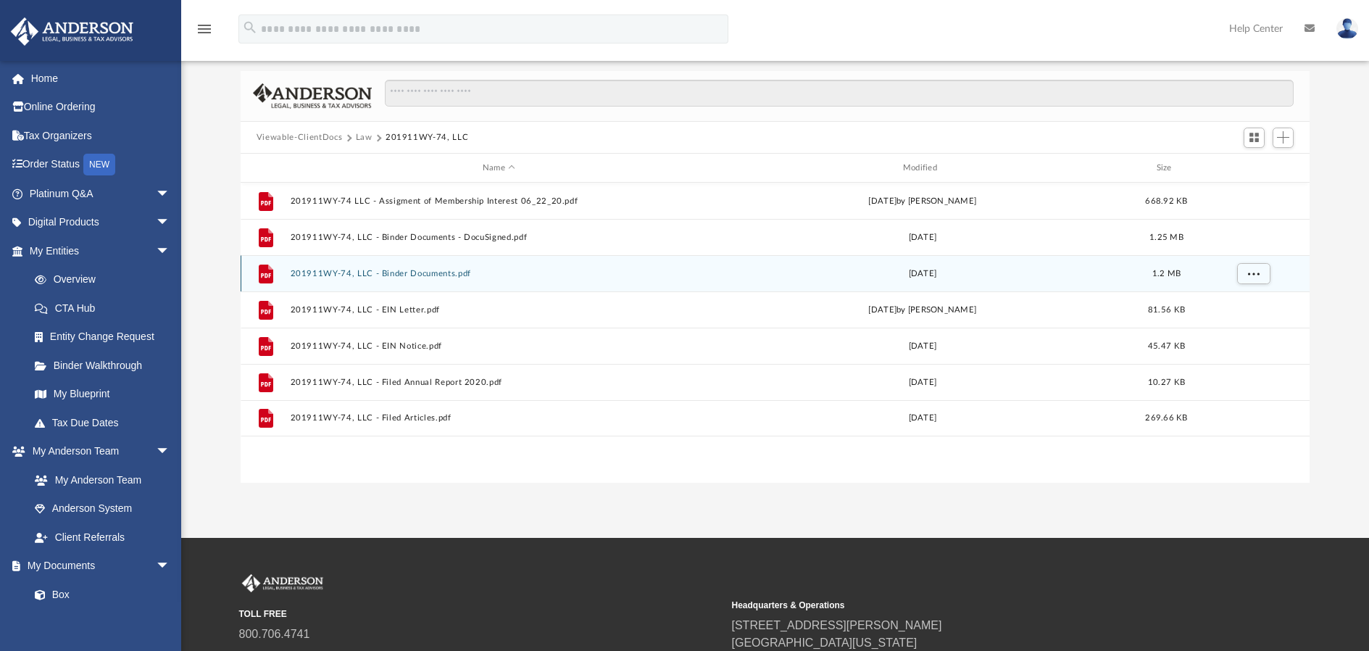
click at [317, 274] on button "201911WY-74, LLC - Binder Documents.pdf" at bounding box center [499, 273] width 418 height 9
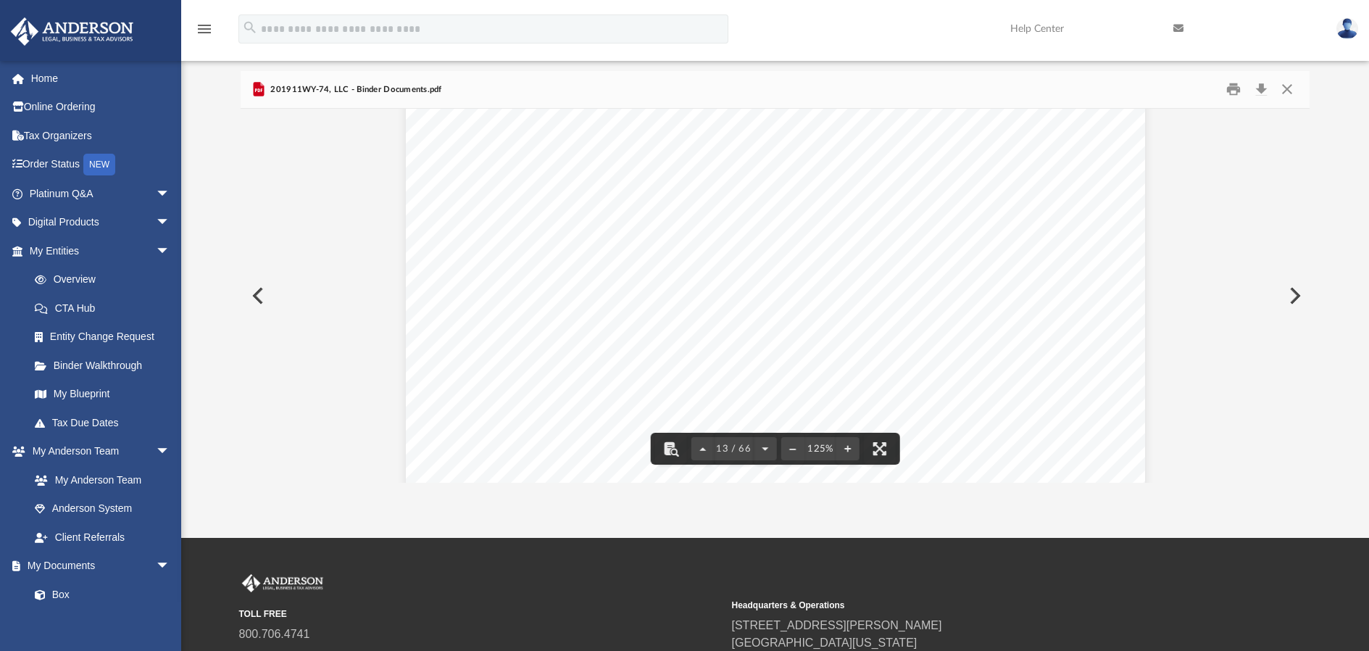
scroll to position [11814, 0]
click at [1266, 91] on button "Download" at bounding box center [1261, 89] width 26 height 22
